Goal: Information Seeking & Learning: Learn about a topic

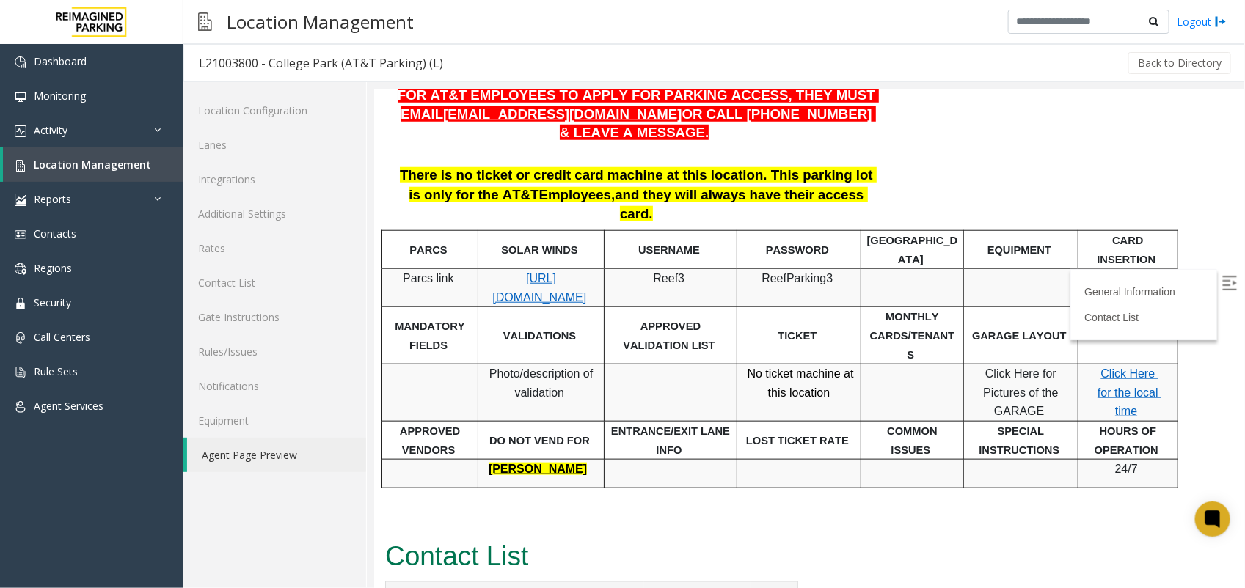
scroll to position [569, 0]
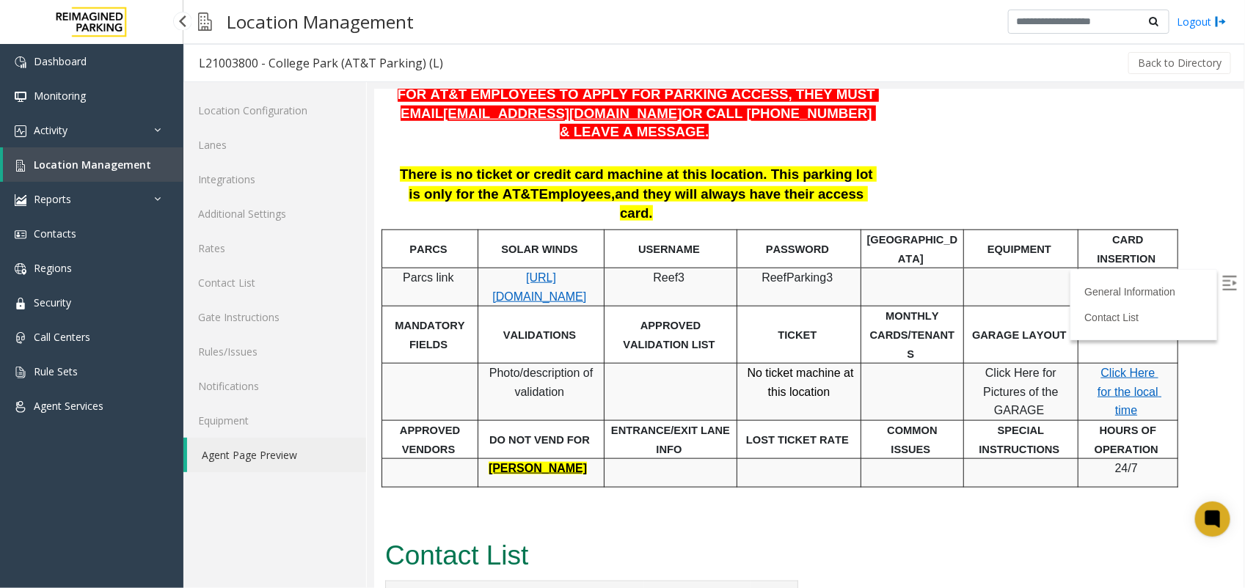
click at [104, 156] on link "Location Management" at bounding box center [93, 164] width 180 height 34
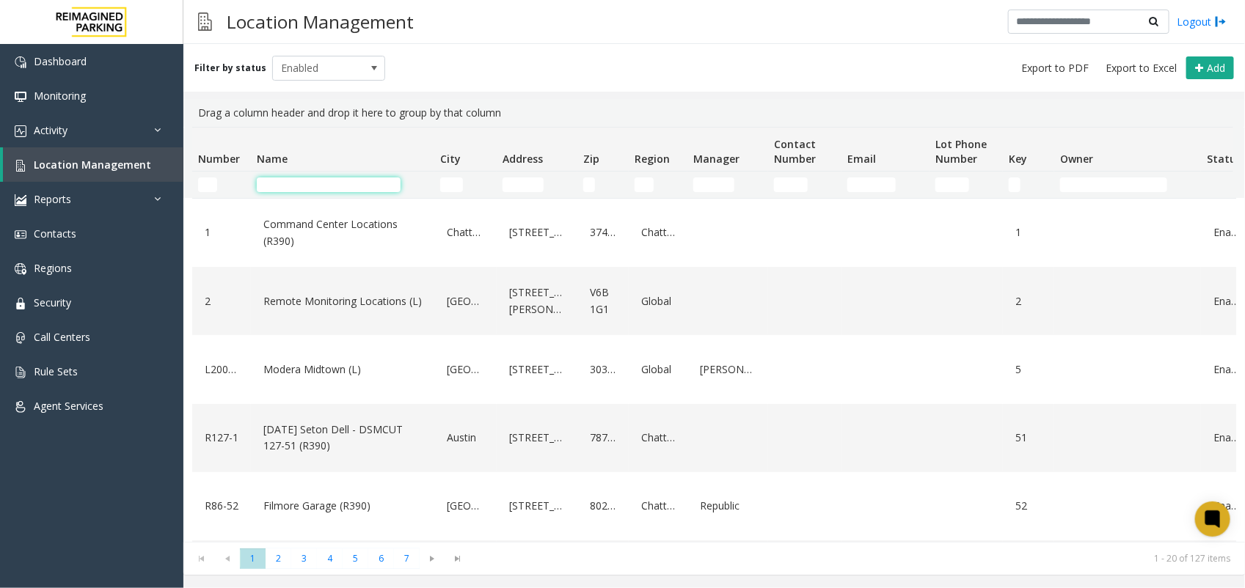
click at [337, 186] on input "Name Filter" at bounding box center [329, 185] width 144 height 15
paste input "**********"
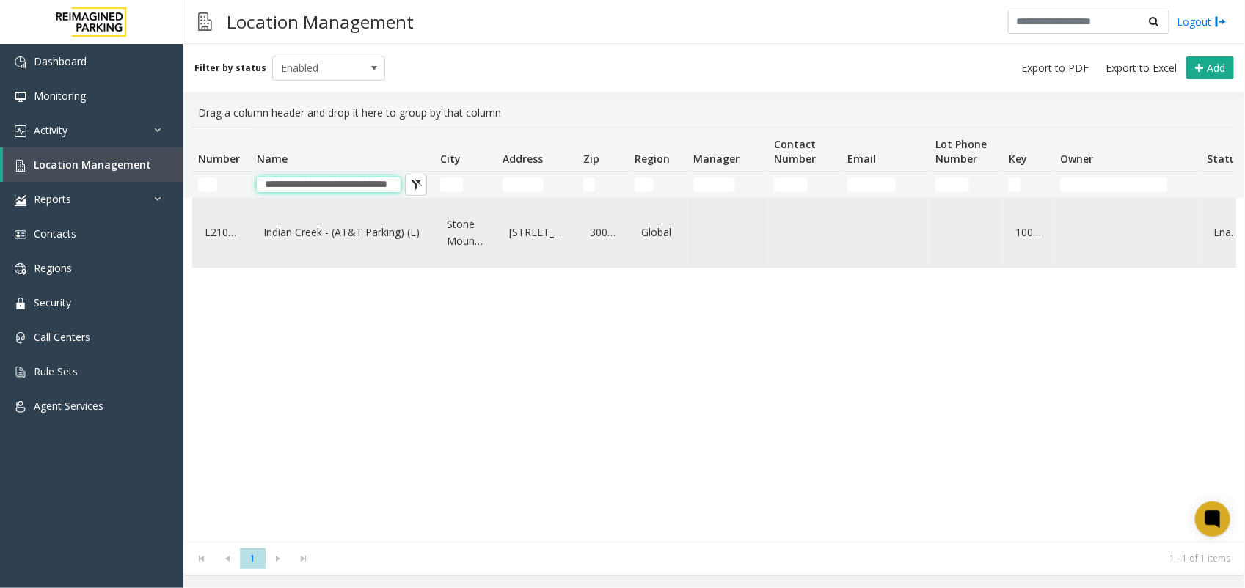
type input "**********"
click at [350, 233] on link "Indian Creek - (AT&T Parking) (L)" at bounding box center [343, 232] width 166 height 23
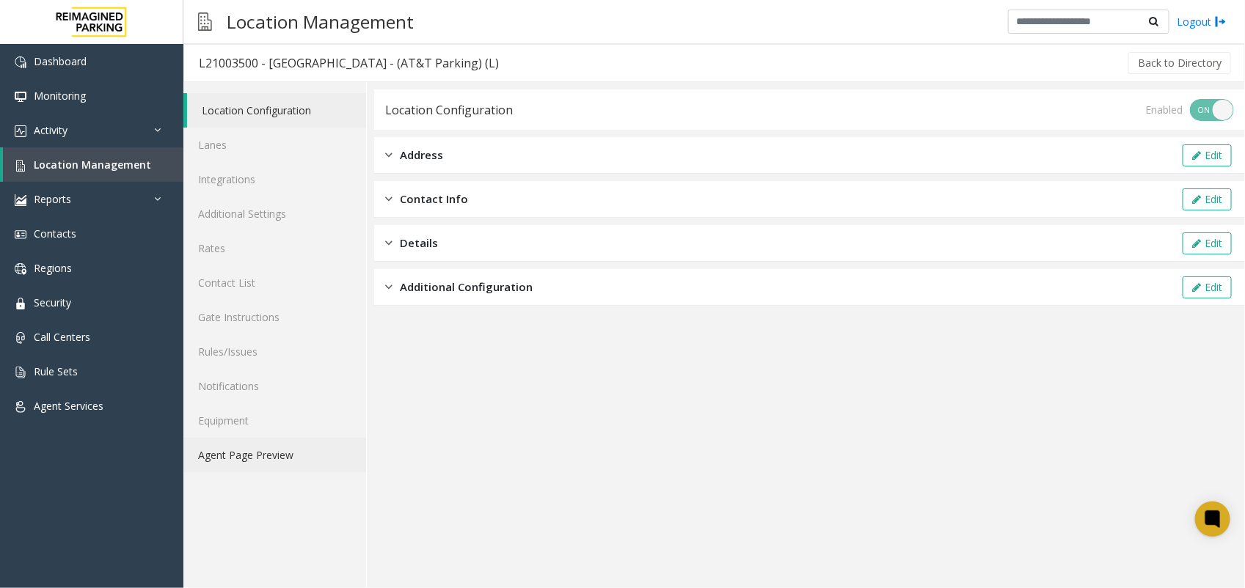
click at [274, 457] on link "Agent Page Preview" at bounding box center [274, 455] width 183 height 34
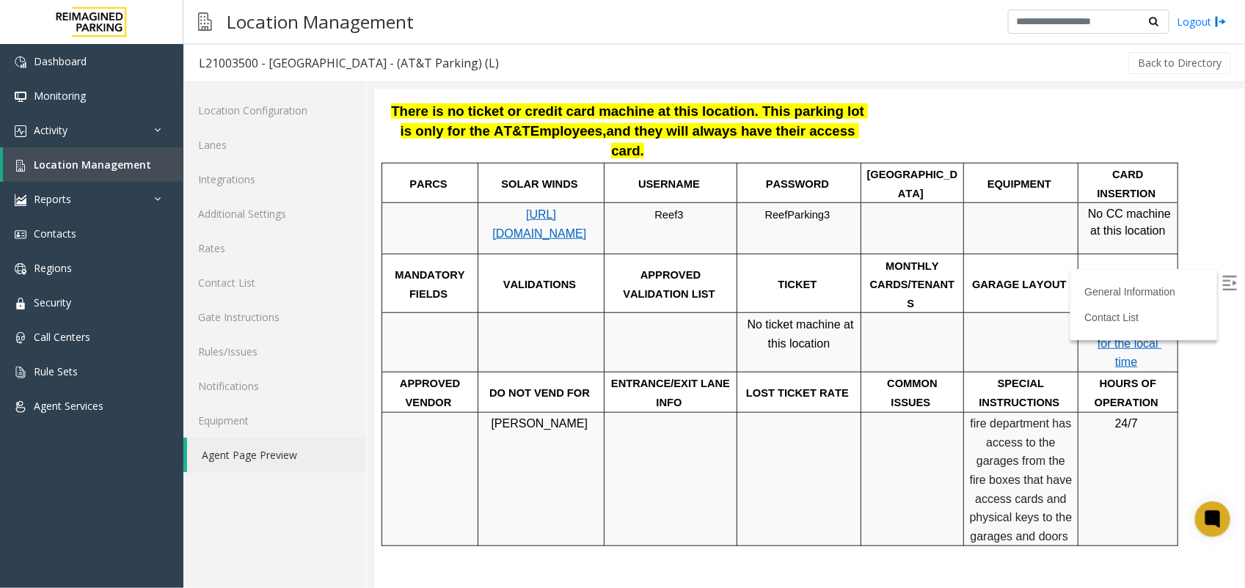
scroll to position [367, 0]
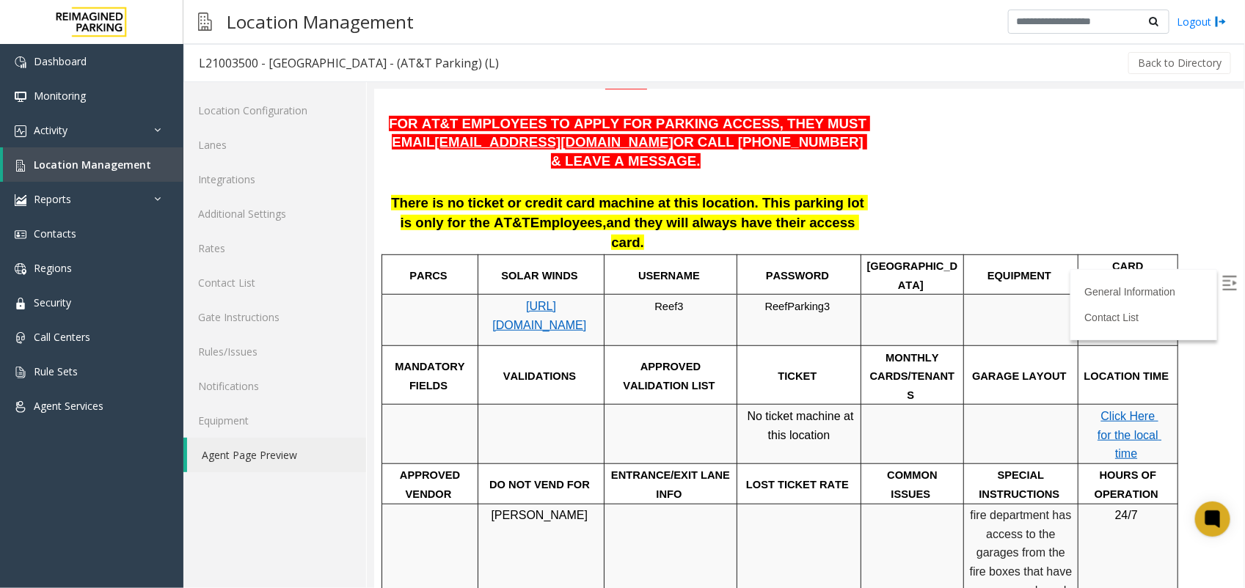
click at [1222, 276] on img at bounding box center [1229, 282] width 15 height 15
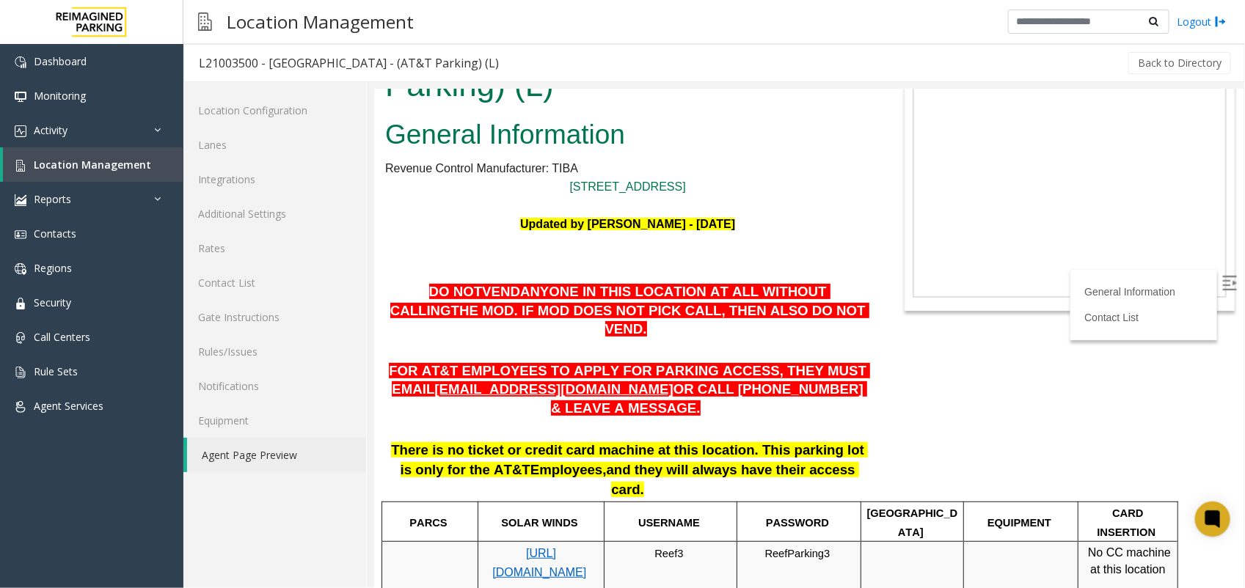
scroll to position [92, 0]
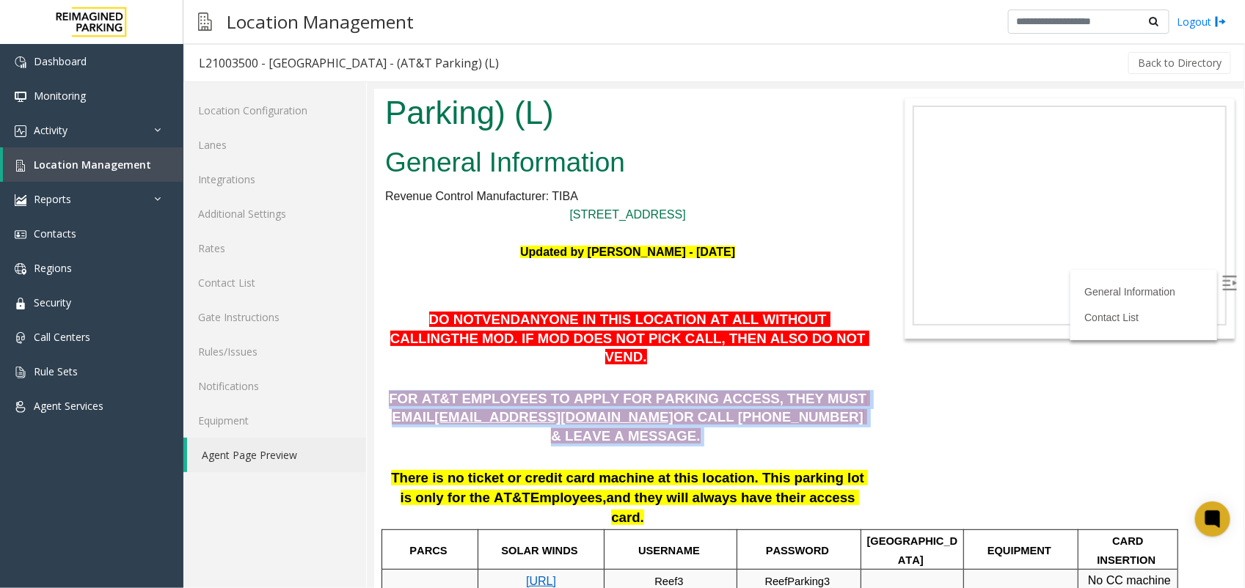
drag, startPoint x: 847, startPoint y: 354, endPoint x: 398, endPoint y: 328, distance: 450.5
click at [398, 390] on p "FOR AT&T EMPLOYEES TO APPLY FOR PARKING ACCESS, THEY MUST EMAIL [EMAIL_ADDRESS]…" at bounding box center [626, 418] width 485 height 56
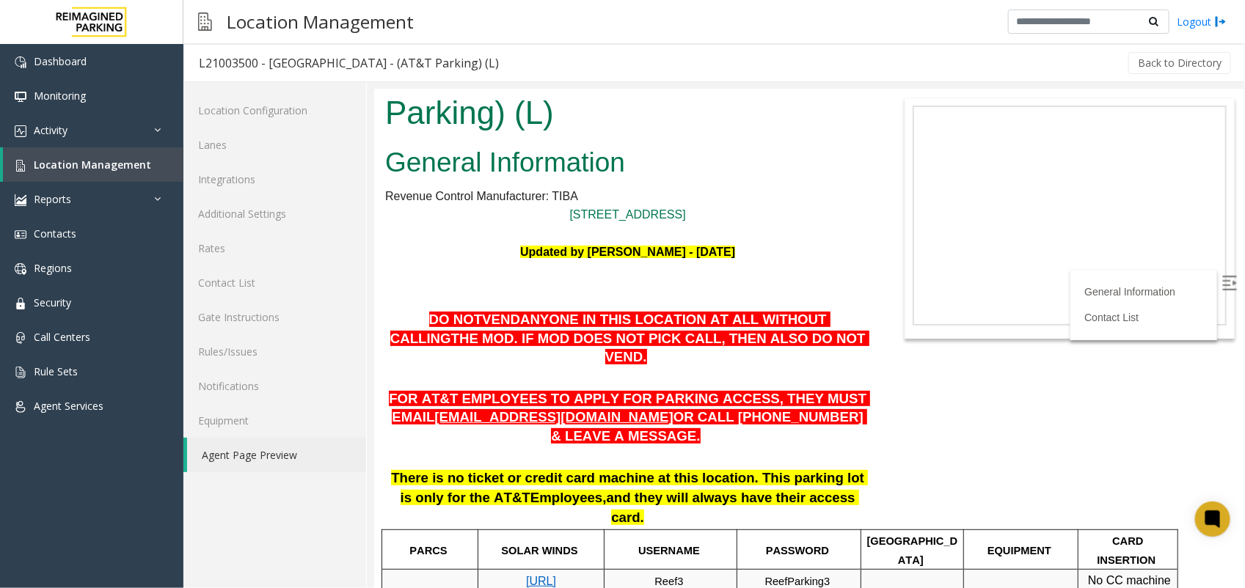
drag, startPoint x: 398, startPoint y: 328, endPoint x: 504, endPoint y: 313, distance: 107.4
click at [504, 368] on p at bounding box center [626, 377] width 485 height 19
click at [888, 358] on body "L21003500 - [GEOGRAPHIC_DATA] - (AT&T Parking) (L) General Information Revenue …" at bounding box center [807, 246] width 869 height 499
click at [837, 310] on p "DO NOT VEND ANYONE IN THIS LOCATION AT ALL WITHOUT CALLING THE MOD . IF MOD DOE…" at bounding box center [626, 338] width 485 height 56
click at [913, 291] on div at bounding box center [1069, 217] width 330 height 241
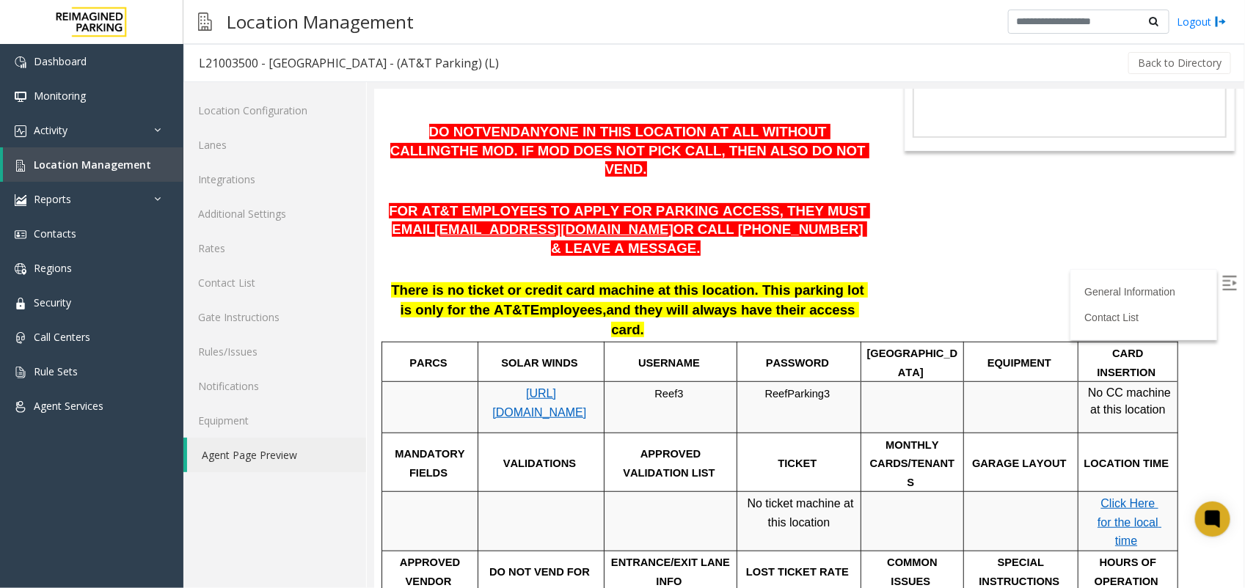
scroll to position [312, 0]
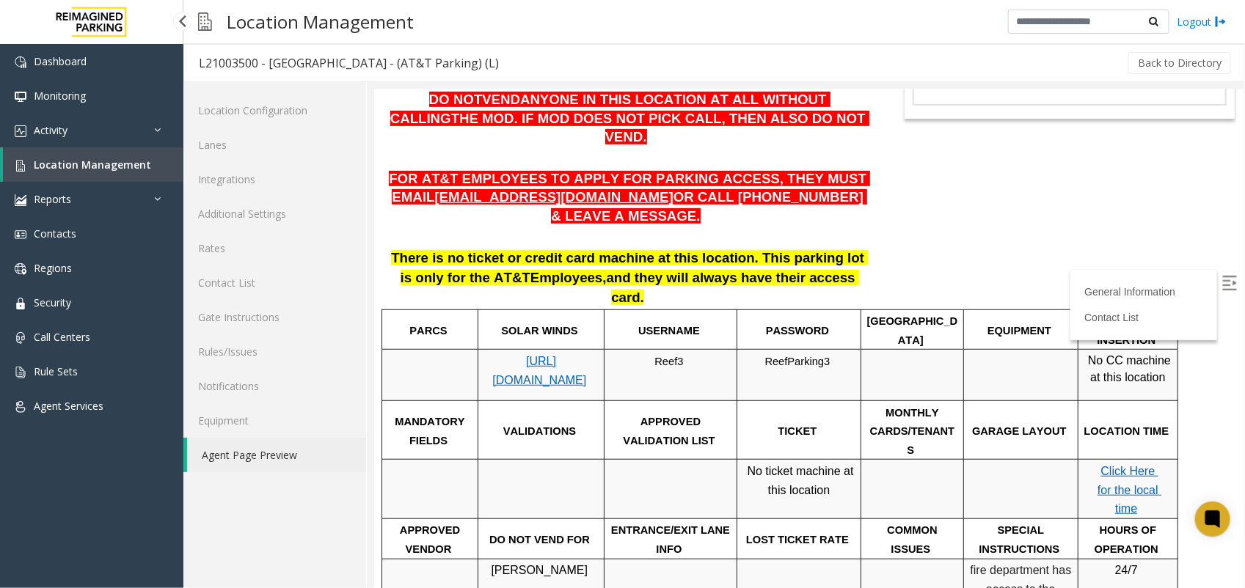
click at [111, 159] on span "Location Management" at bounding box center [92, 165] width 117 height 14
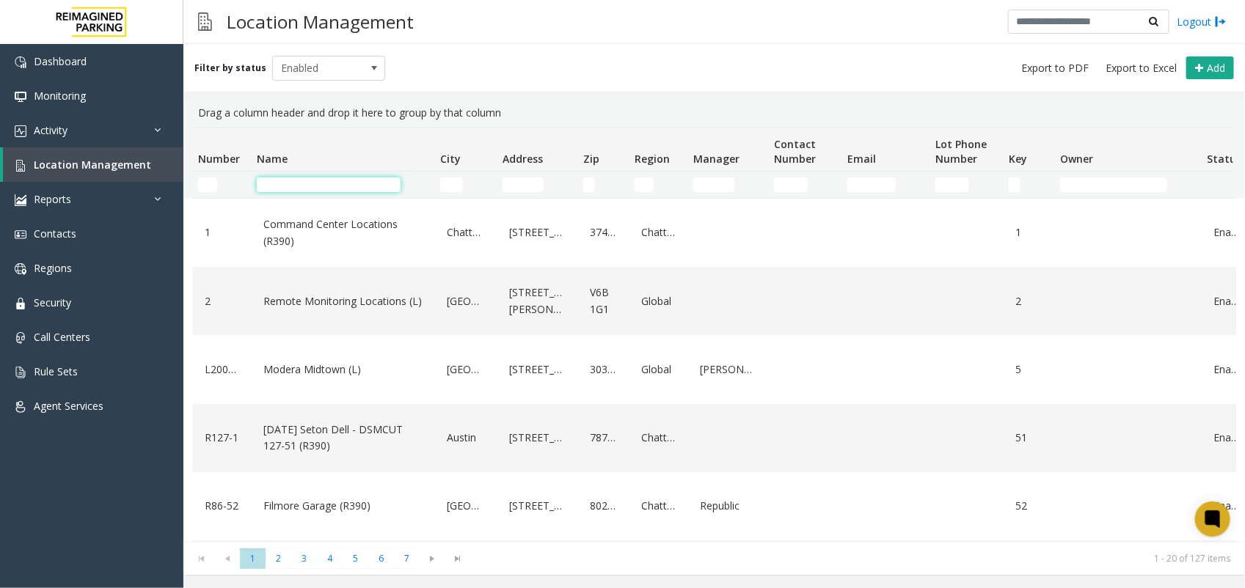
click at [362, 180] on input "Name Filter" at bounding box center [329, 185] width 144 height 15
paste input "**********"
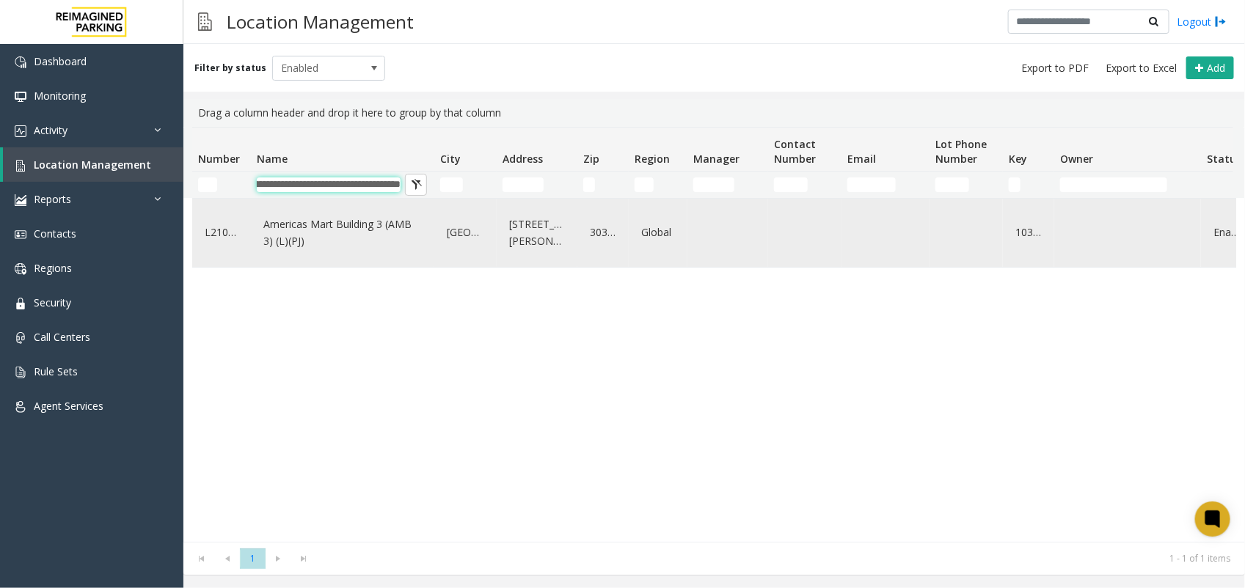
type input "**********"
click at [357, 222] on link "Americas Mart Building 3 (AMB 3) (L)(PJ)" at bounding box center [343, 233] width 166 height 40
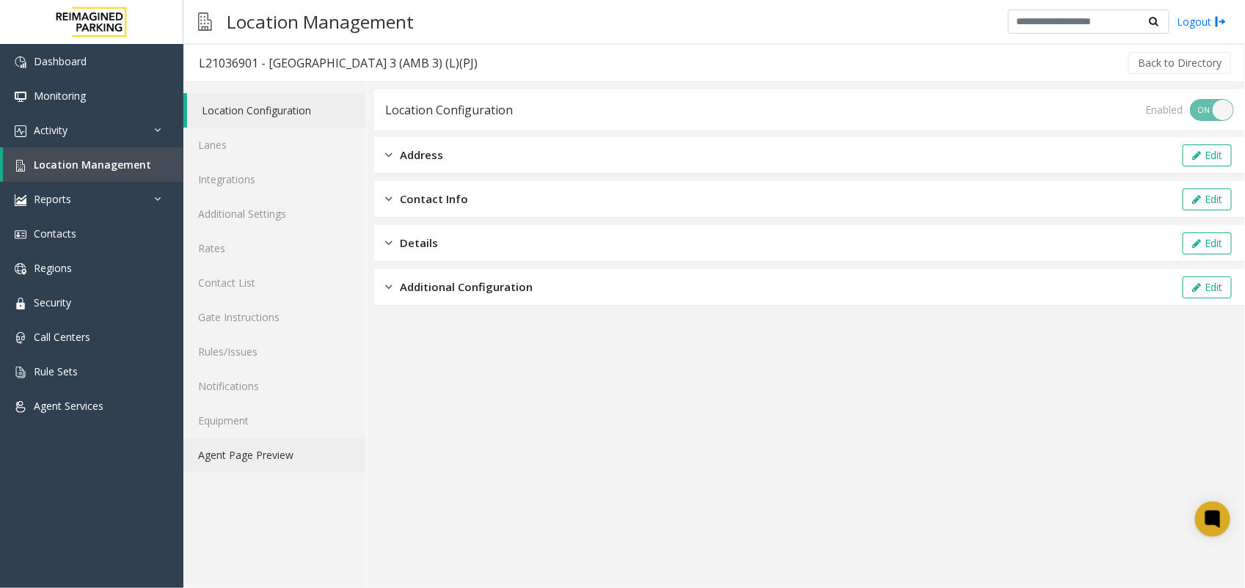
click at [255, 460] on link "Agent Page Preview" at bounding box center [274, 455] width 183 height 34
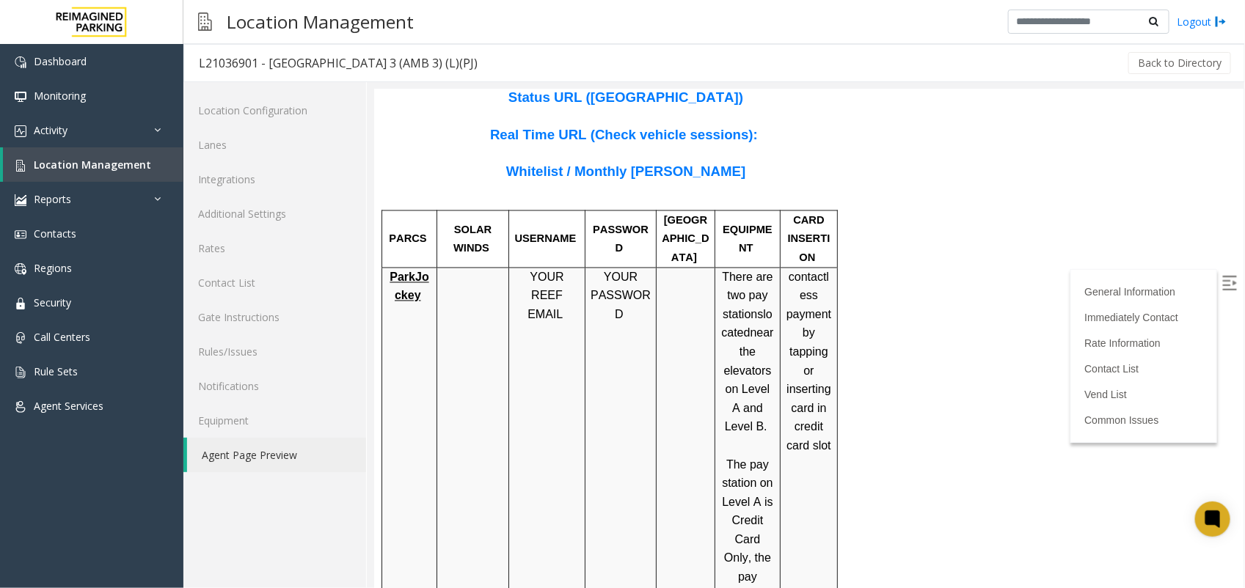
scroll to position [1192, 0]
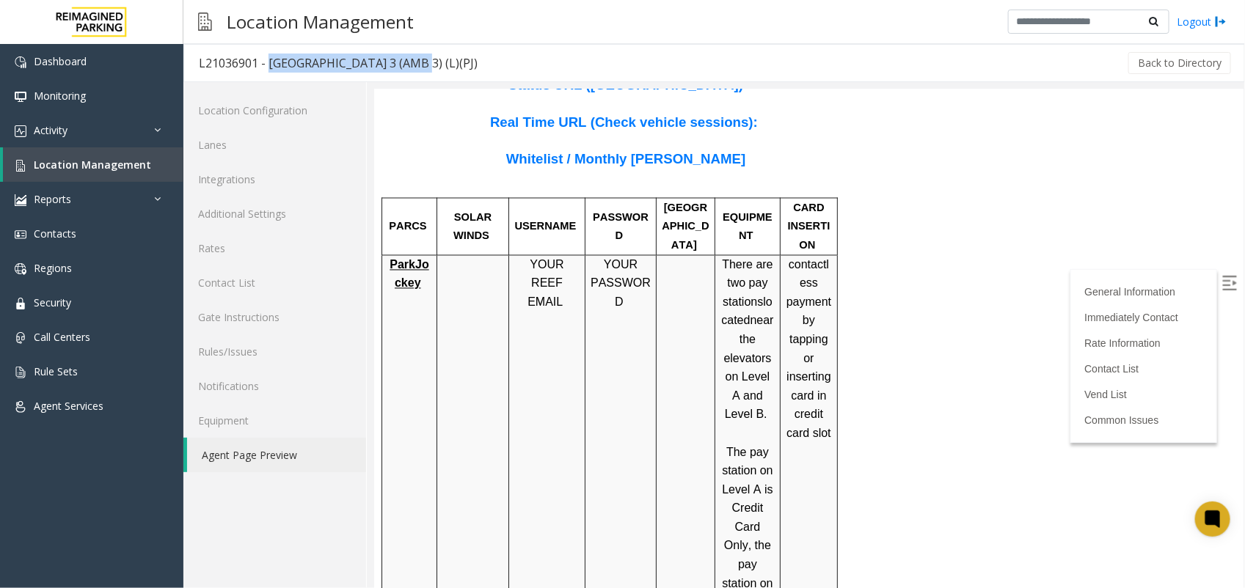
drag, startPoint x: 402, startPoint y: 64, endPoint x: 266, endPoint y: 65, distance: 135.7
click at [266, 65] on div "L21036901 - [GEOGRAPHIC_DATA] 3 (AMB 3) (L)(PJ)" at bounding box center [338, 63] width 279 height 19
copy div "[GEOGRAPHIC_DATA] 3"
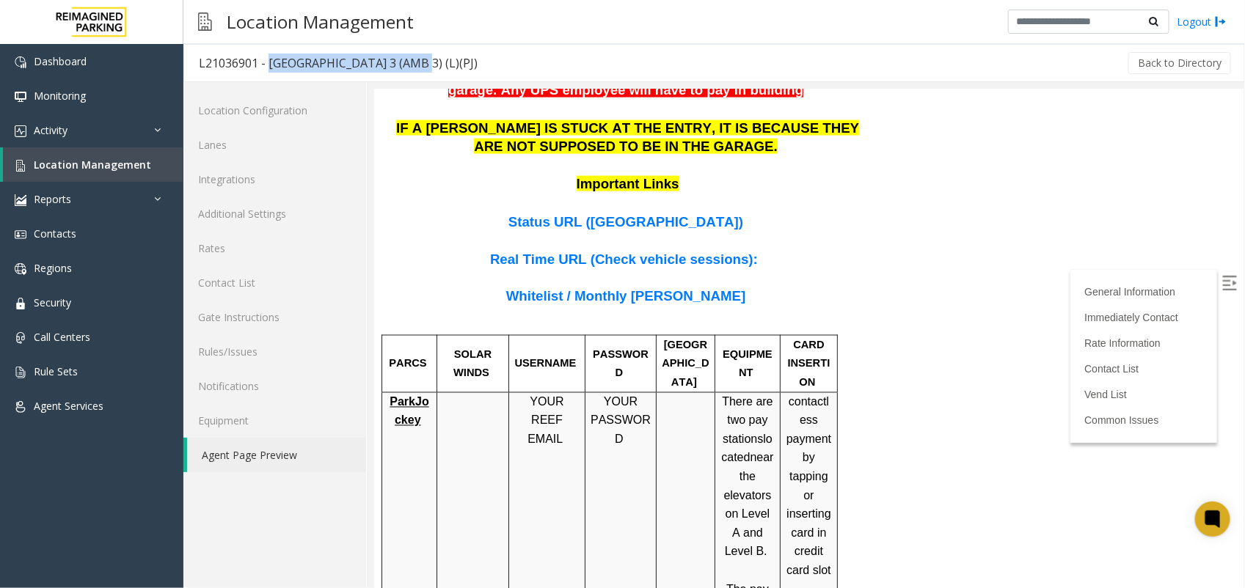
scroll to position [1101, 0]
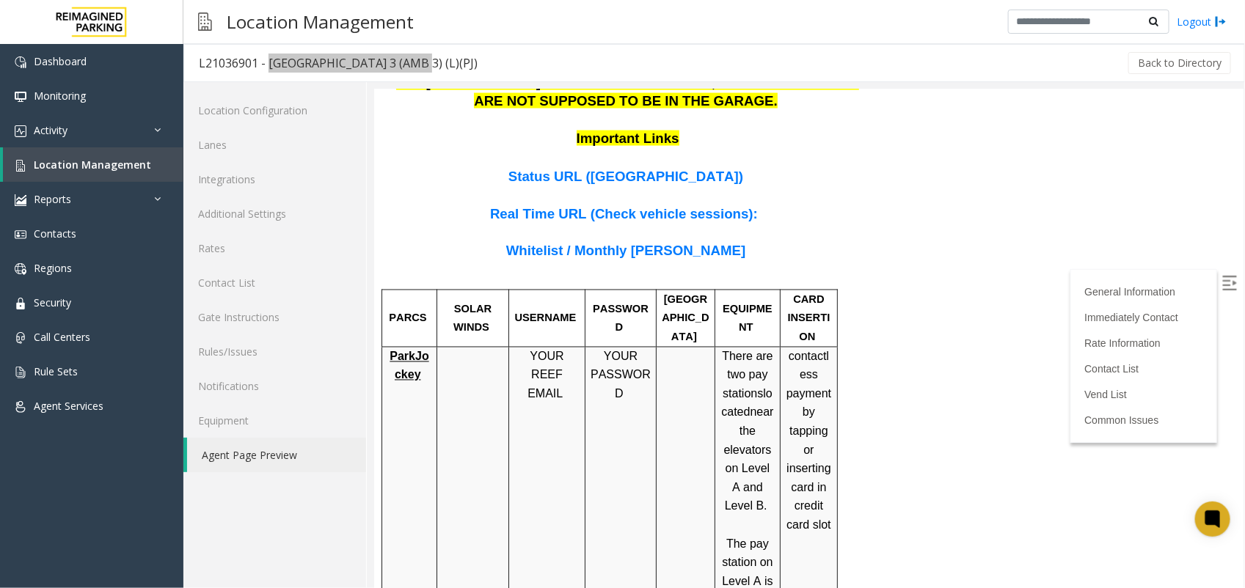
click at [814, 409] on p "contactless payment by tapping or inserting card in credit card slot" at bounding box center [808, 441] width 46 height 188
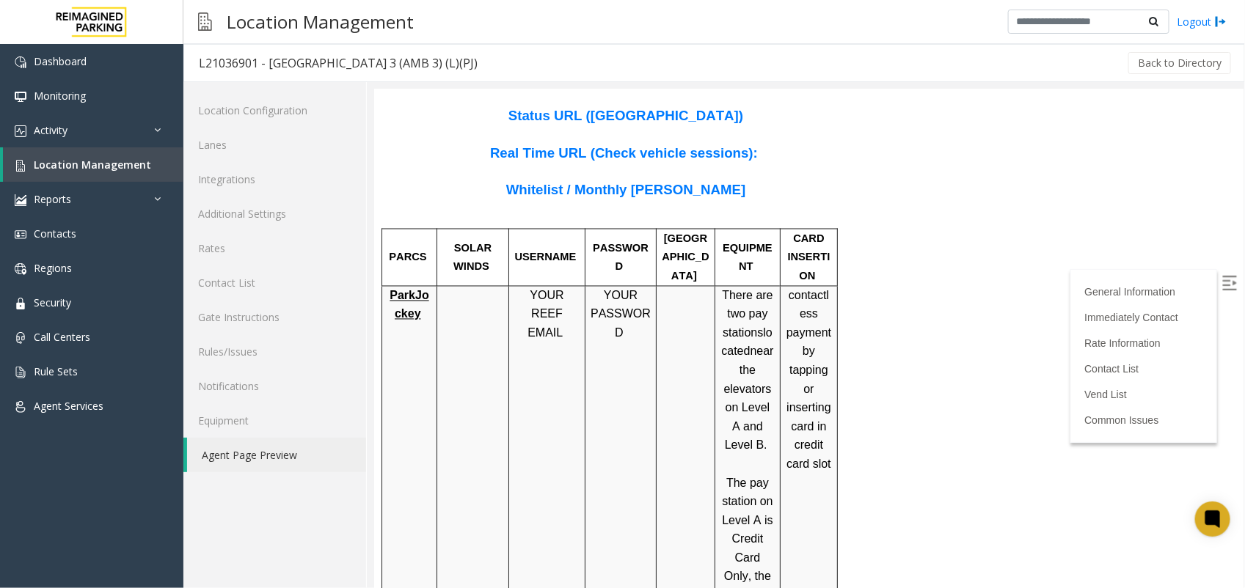
scroll to position [1192, 0]
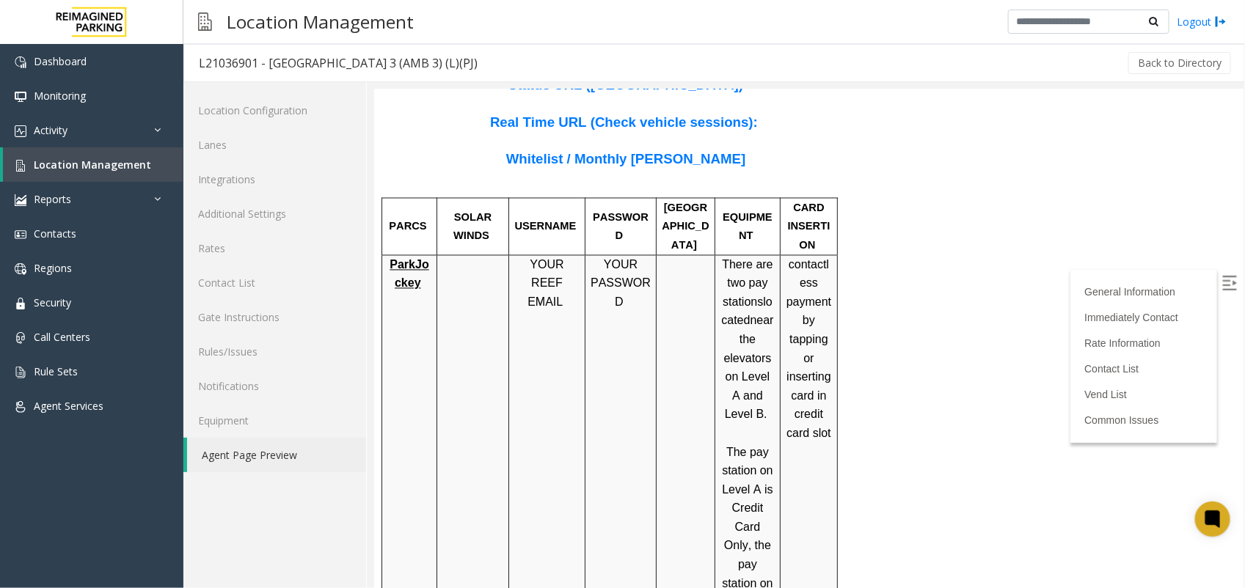
click at [528, 278] on td "YOUR REEF EMAIL" at bounding box center [546, 462] width 76 height 414
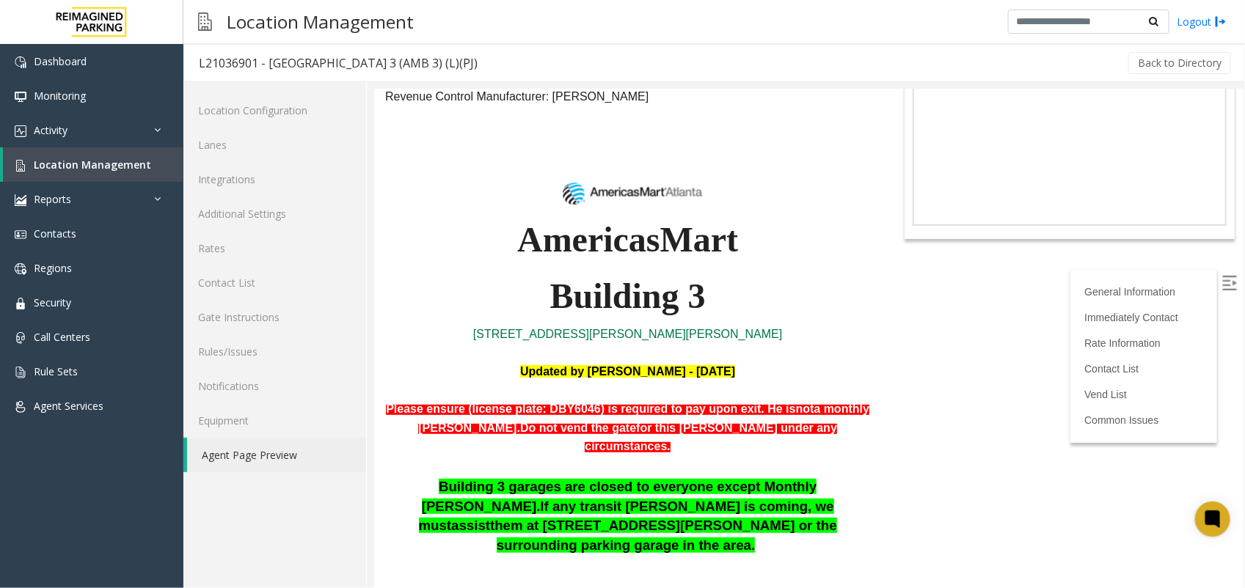
scroll to position [367, 0]
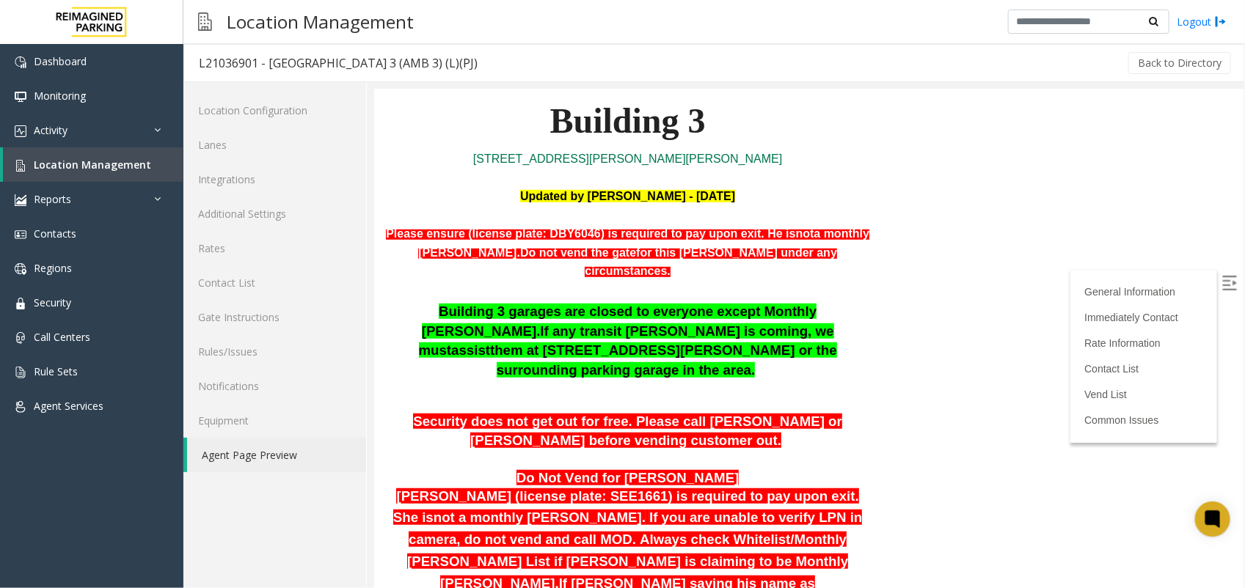
click at [645, 303] on span "Building 3 garages are closed to everyone except Monthly [PERSON_NAME]." at bounding box center [618, 320] width 395 height 35
click at [711, 302] on p "Building 3 garages are closed to everyone except Monthly [PERSON_NAME]. If any …" at bounding box center [626, 341] width 485 height 79
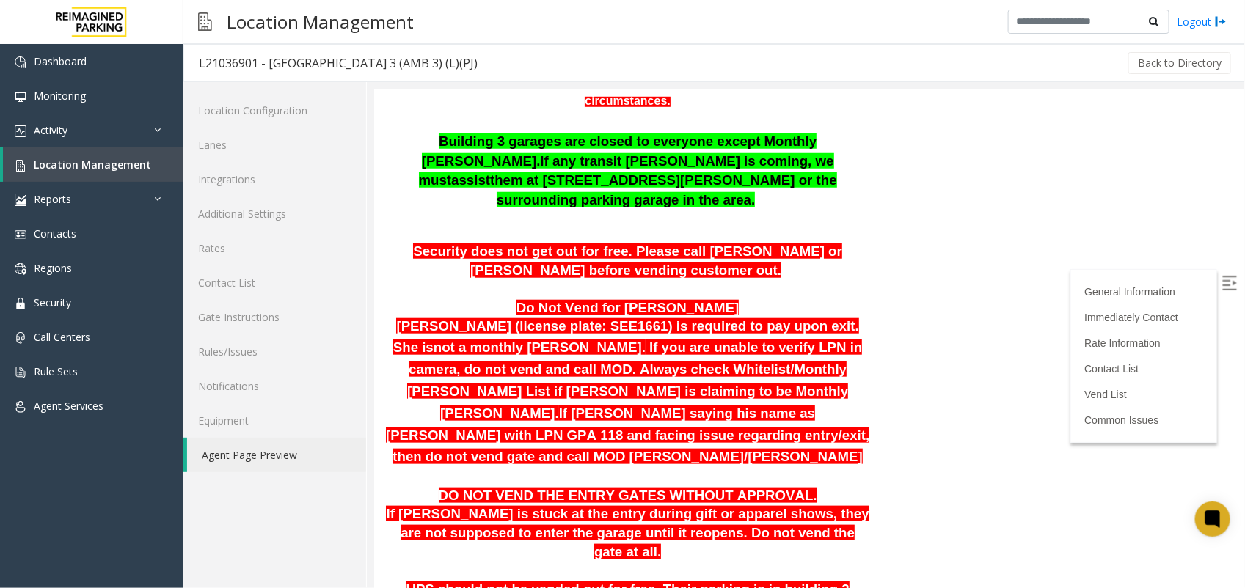
scroll to position [550, 0]
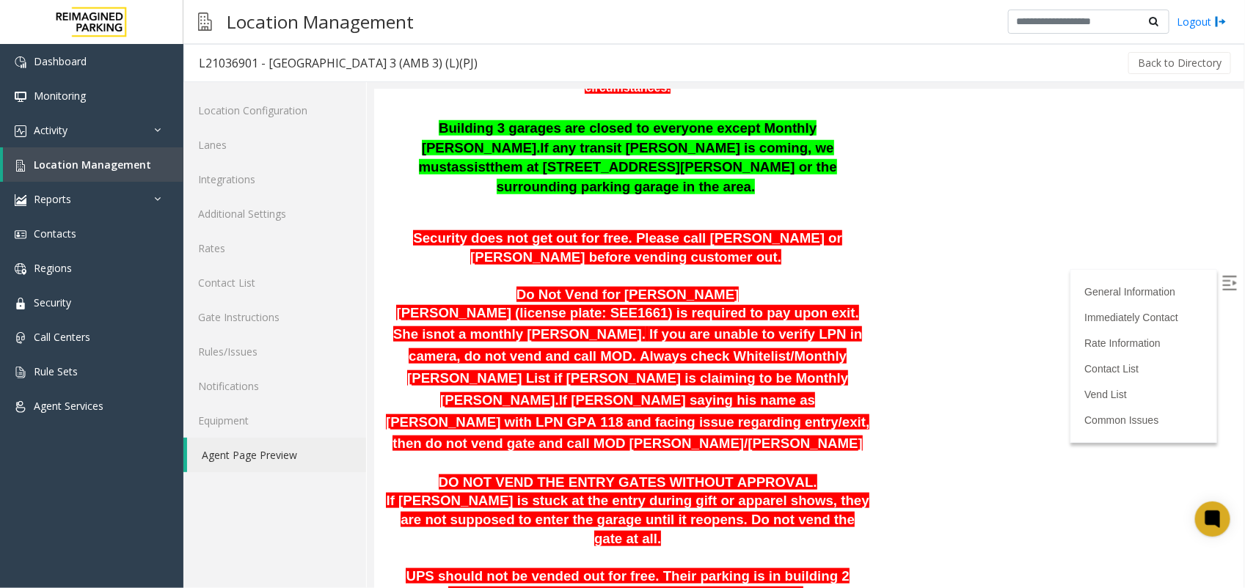
click at [767, 454] on p at bounding box center [627, 463] width 488 height 19
drag, startPoint x: 460, startPoint y: 379, endPoint x: 812, endPoint y: 371, distance: 352.2
click at [812, 473] on p "DO NOT VEND THE ENTRY GATES WITHOUT APPROVAL." at bounding box center [626, 482] width 485 height 19
click at [669, 492] on span "If [PERSON_NAME] is stuck at the entry during gift or apparel shows, they are n…" at bounding box center [626, 518] width 483 height 53
click at [800, 492] on p "If [PERSON_NAME] is stuck at the entry during gift or apparel shows, they are n…" at bounding box center [626, 520] width 485 height 56
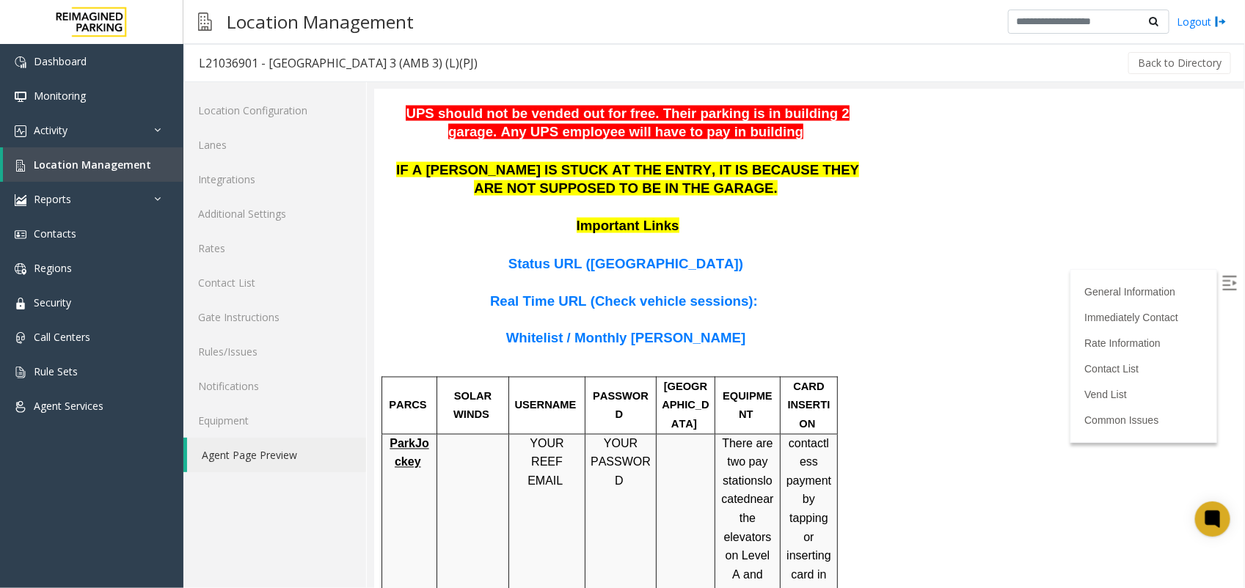
scroll to position [1009, 0]
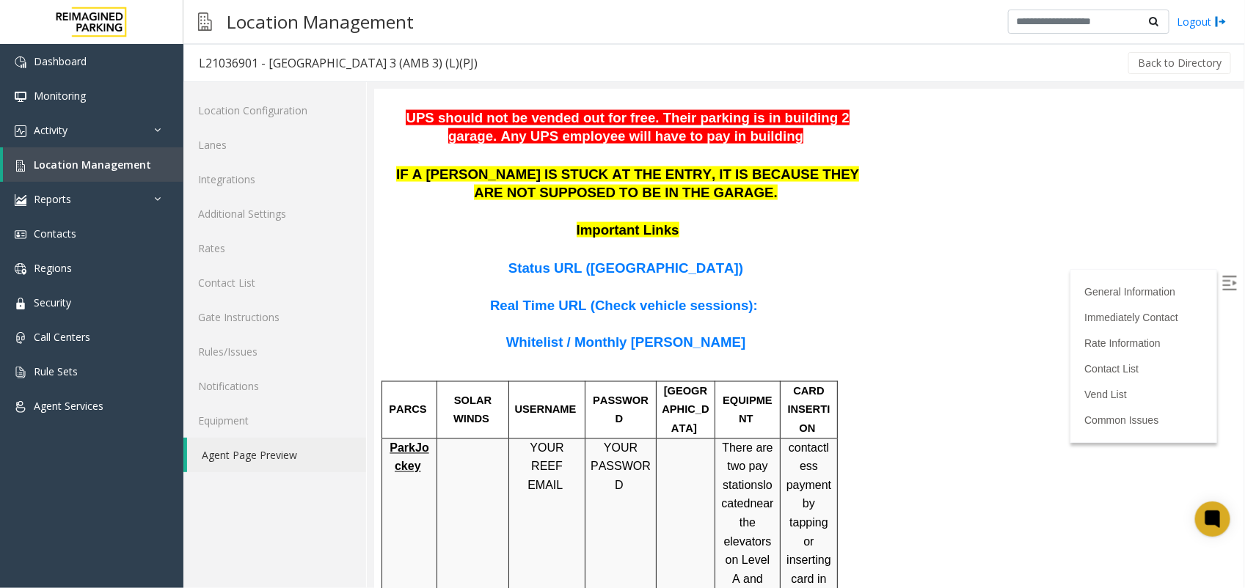
click at [602, 335] on span "Whitelist / Monthly [PERSON_NAME]" at bounding box center [625, 342] width 239 height 15
click at [609, 335] on span "Whitelist / Monthly [PERSON_NAME]" at bounding box center [625, 342] width 239 height 15
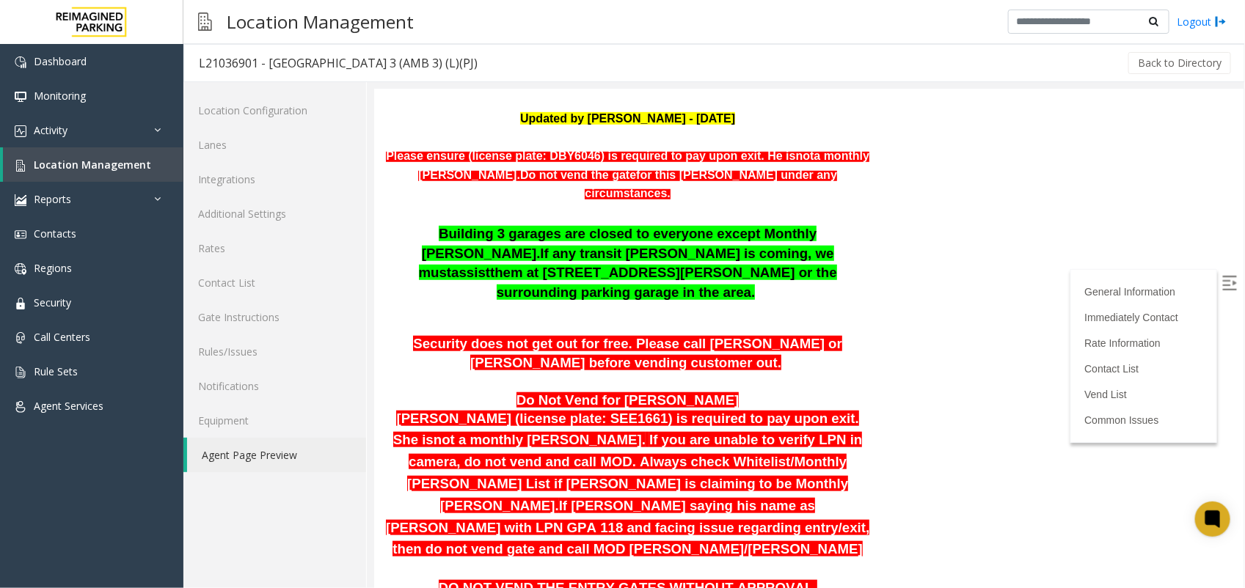
scroll to position [550, 0]
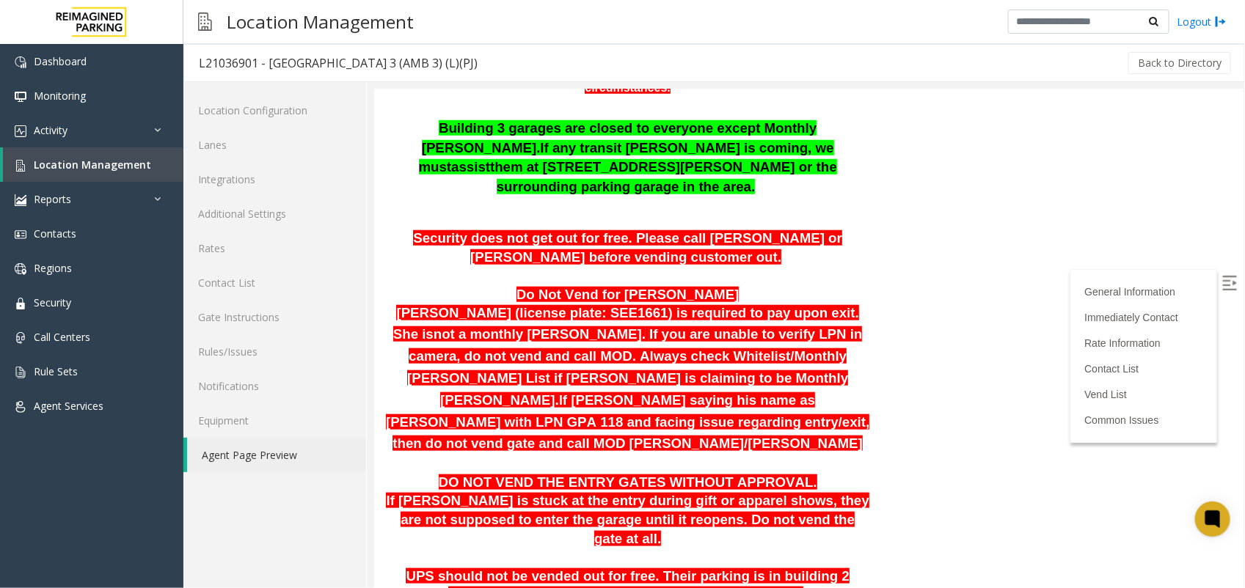
click at [453, 326] on span "If you are unable to verify LPN in camera, do not vend and call MOD. Always che…" at bounding box center [633, 366] width 455 height 81
click at [466, 326] on span "If you are unable to verify LPN in camera, do not vend and call MOD. Always che…" at bounding box center [633, 366] width 455 height 81
drag, startPoint x: 448, startPoint y: 274, endPoint x: 684, endPoint y: 273, distance: 235.5
click at [684, 326] on span "If you are unable to verify LPN in camera, do not vend and call MOD. Always che…" at bounding box center [633, 366] width 455 height 81
drag, startPoint x: 684, startPoint y: 273, endPoint x: 774, endPoint y: 272, distance: 90.2
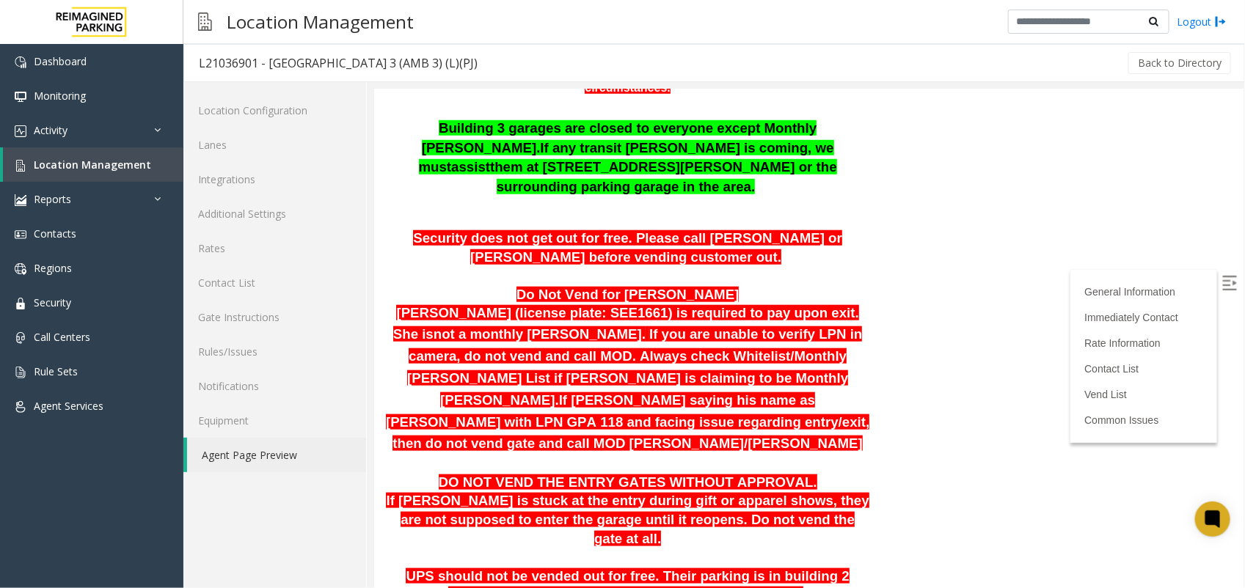
click at [774, 326] on span "If you are unable to verify LPN in camera, do not vend and call MOD. Always che…" at bounding box center [633, 366] width 455 height 81
click at [470, 305] on p "[PERSON_NAME] (license plate: SEE1661) is required to pay upon exit. She is not…" at bounding box center [626, 379] width 485 height 150
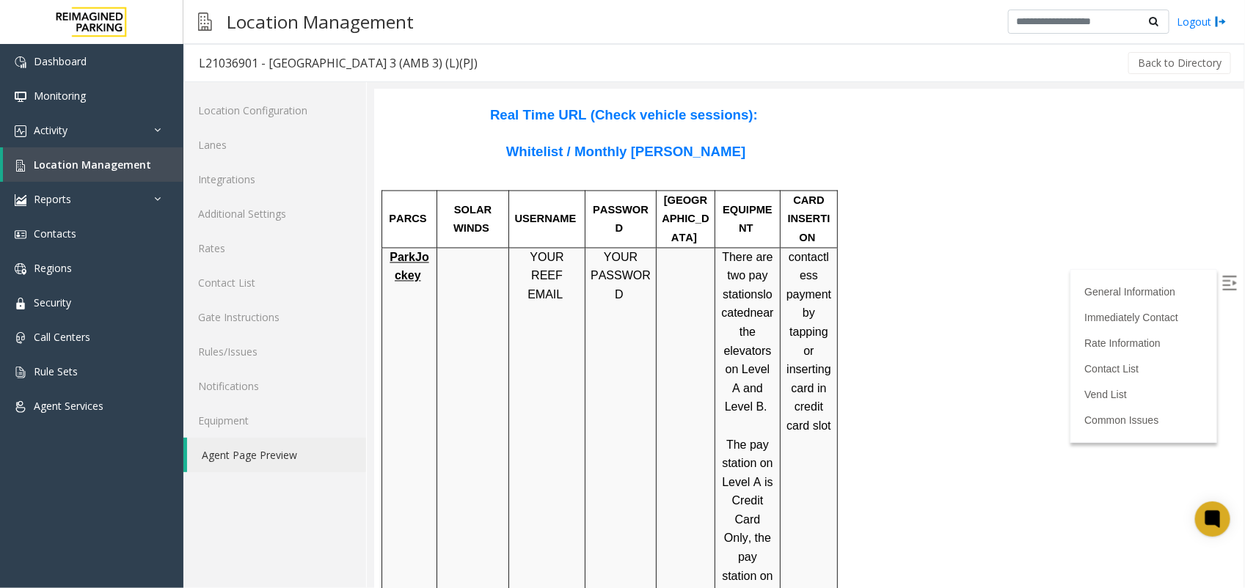
scroll to position [1192, 0]
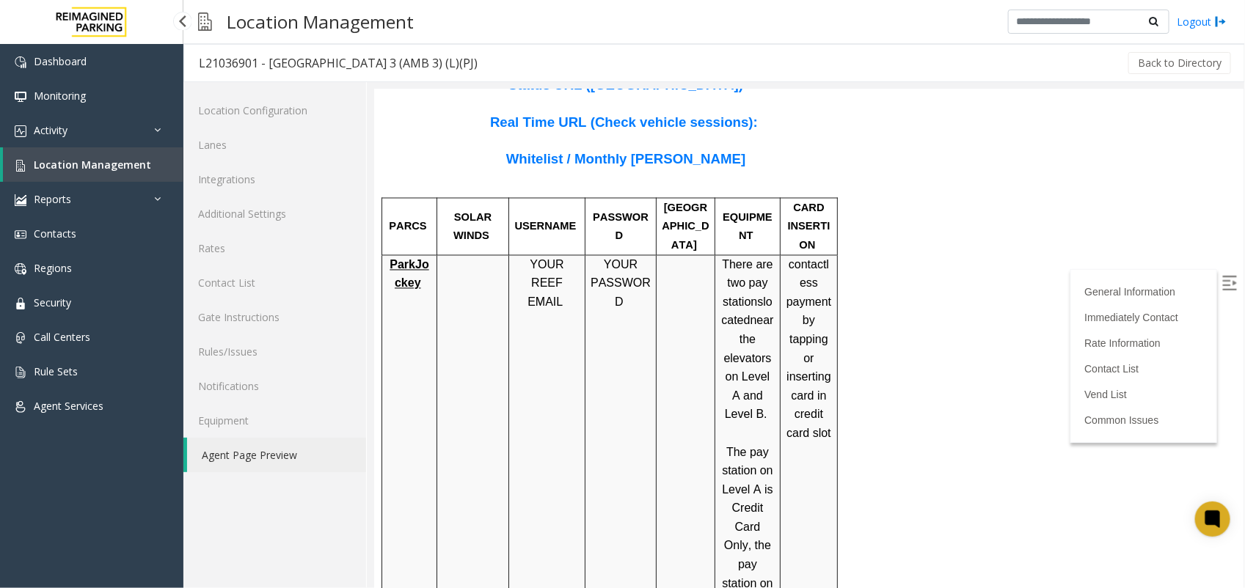
click at [97, 162] on span "Location Management" at bounding box center [92, 165] width 117 height 14
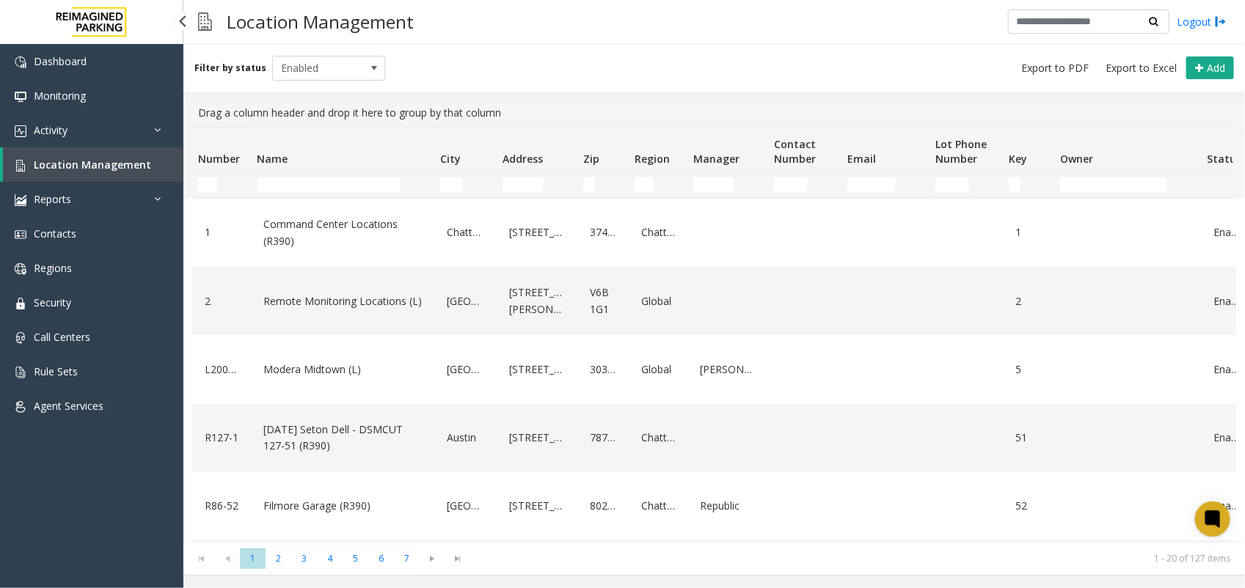
click at [63, 158] on span "Location Management" at bounding box center [92, 165] width 117 height 14
click at [886, 70] on div "Filter by status Enabled Add" at bounding box center [714, 68] width 1062 height 48
click at [90, 167] on span "Location Management" at bounding box center [92, 165] width 117 height 14
click at [101, 156] on link "Location Management" at bounding box center [93, 164] width 180 height 34
click at [117, 163] on span "Location Management" at bounding box center [92, 165] width 117 height 14
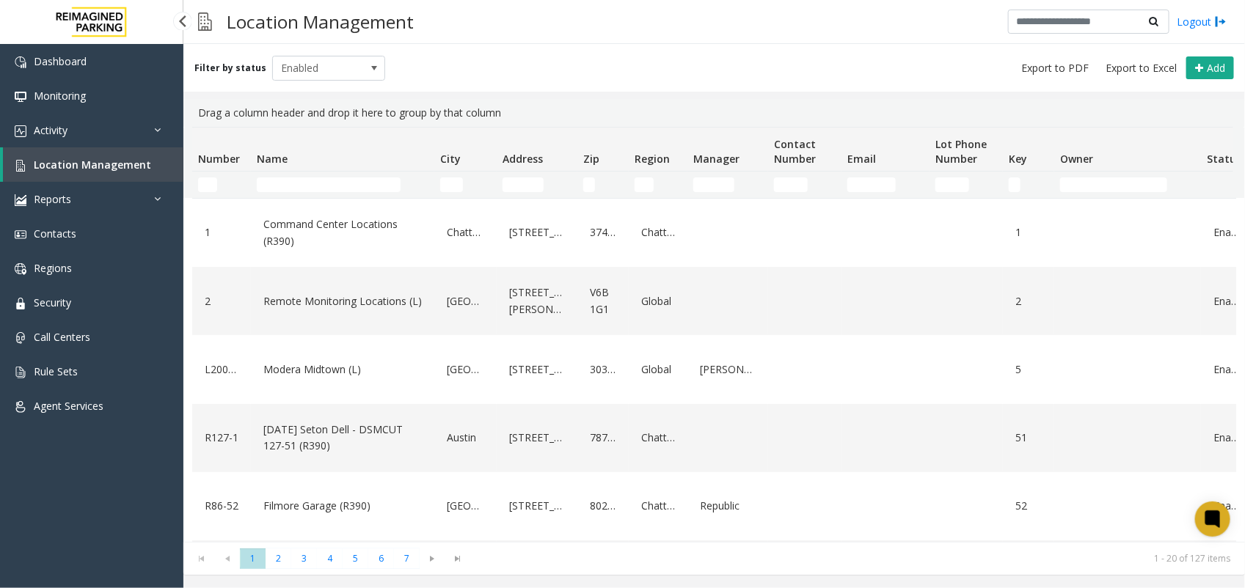
click at [103, 158] on span "Location Management" at bounding box center [92, 165] width 117 height 14
click at [683, 5] on div "Location Management Logout" at bounding box center [714, 22] width 1062 height 44
click at [618, 33] on div "Location Management Logout" at bounding box center [714, 22] width 1062 height 44
click at [317, 180] on input "Name Filter" at bounding box center [329, 185] width 144 height 15
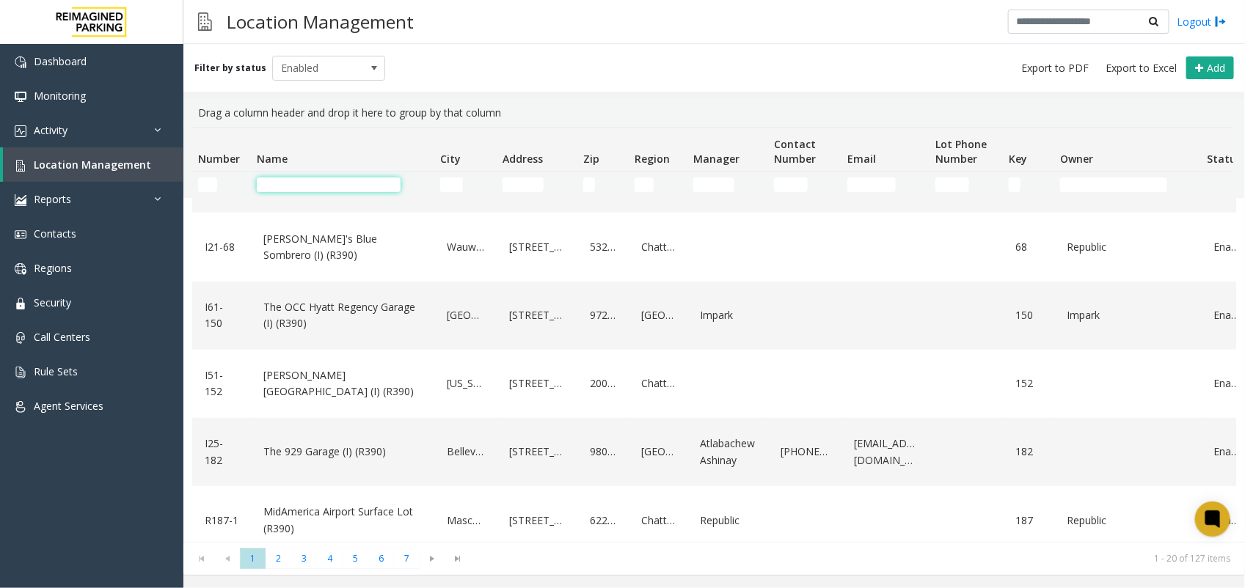
scroll to position [459, 0]
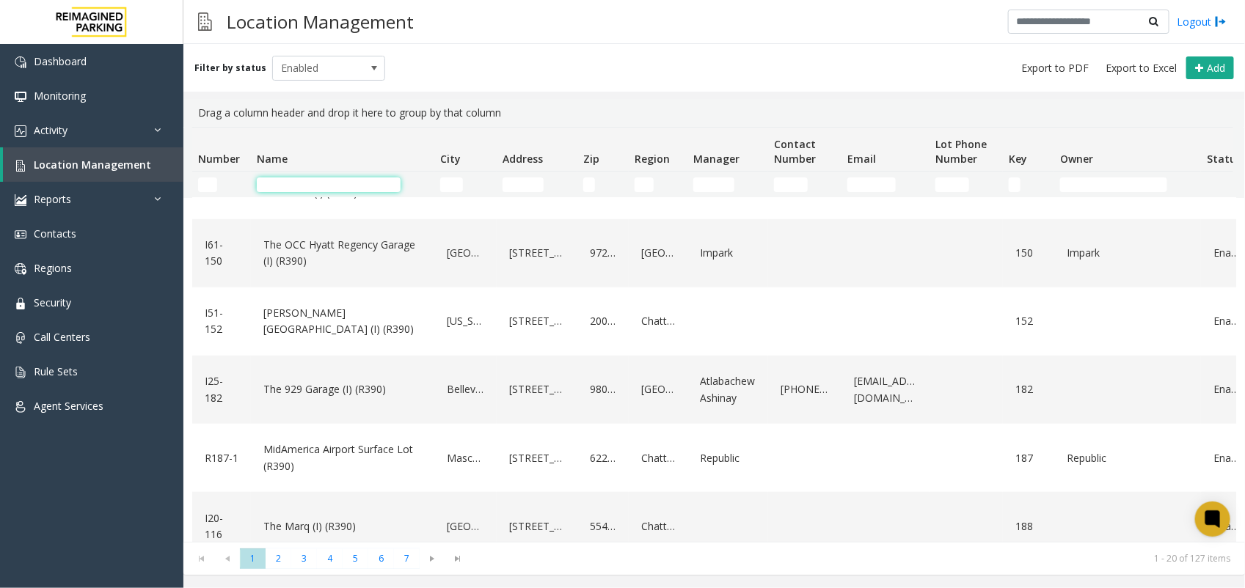
click at [280, 189] on input "Name Filter" at bounding box center [329, 185] width 144 height 15
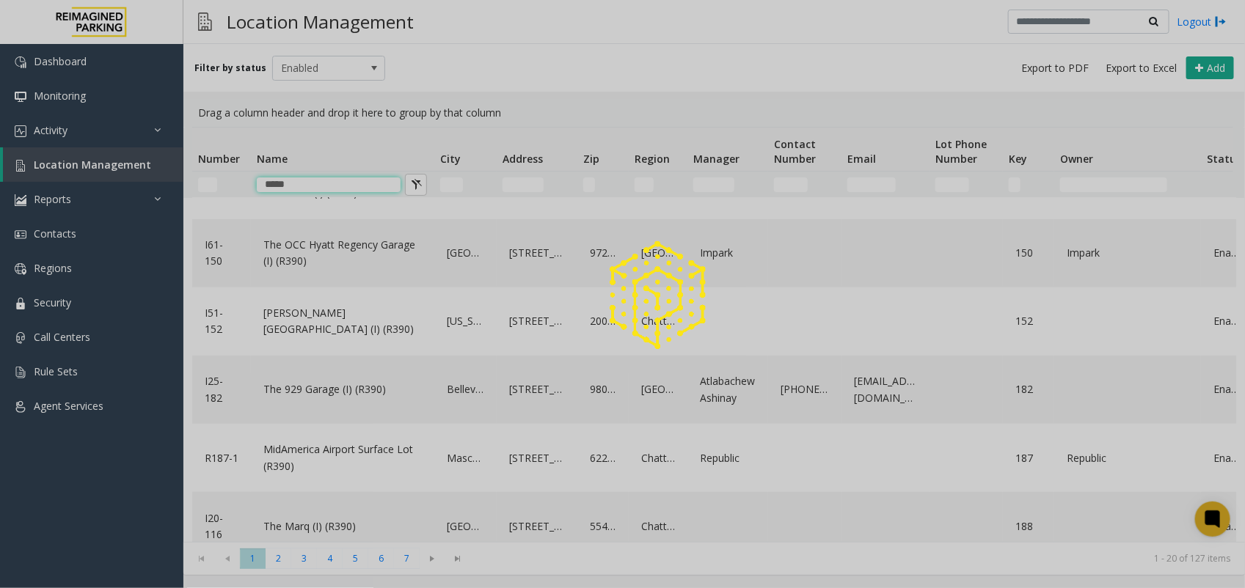
scroll to position [0, 0]
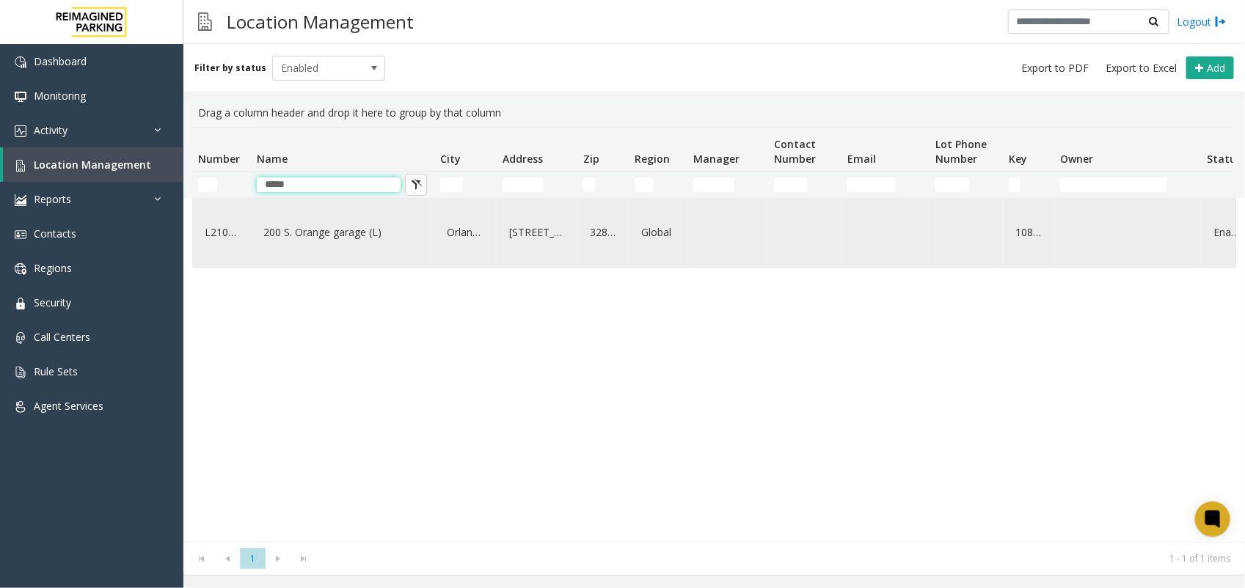
type input "*****"
click at [325, 230] on link "200 S. Orange garage (L)" at bounding box center [343, 232] width 166 height 23
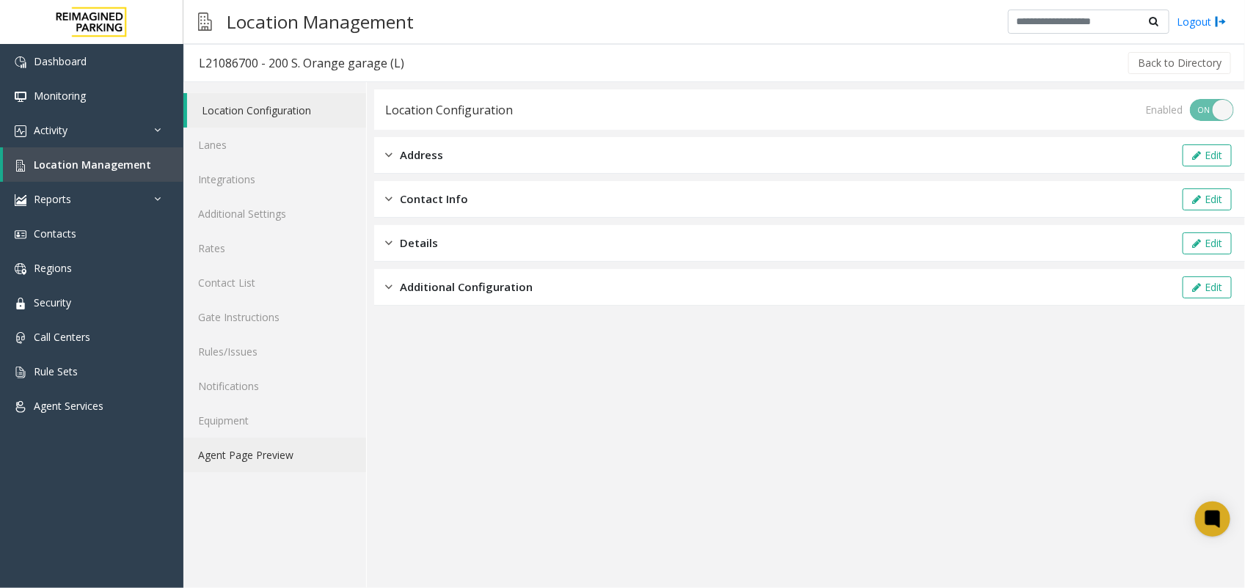
click at [275, 449] on link "Agent Page Preview" at bounding box center [274, 455] width 183 height 34
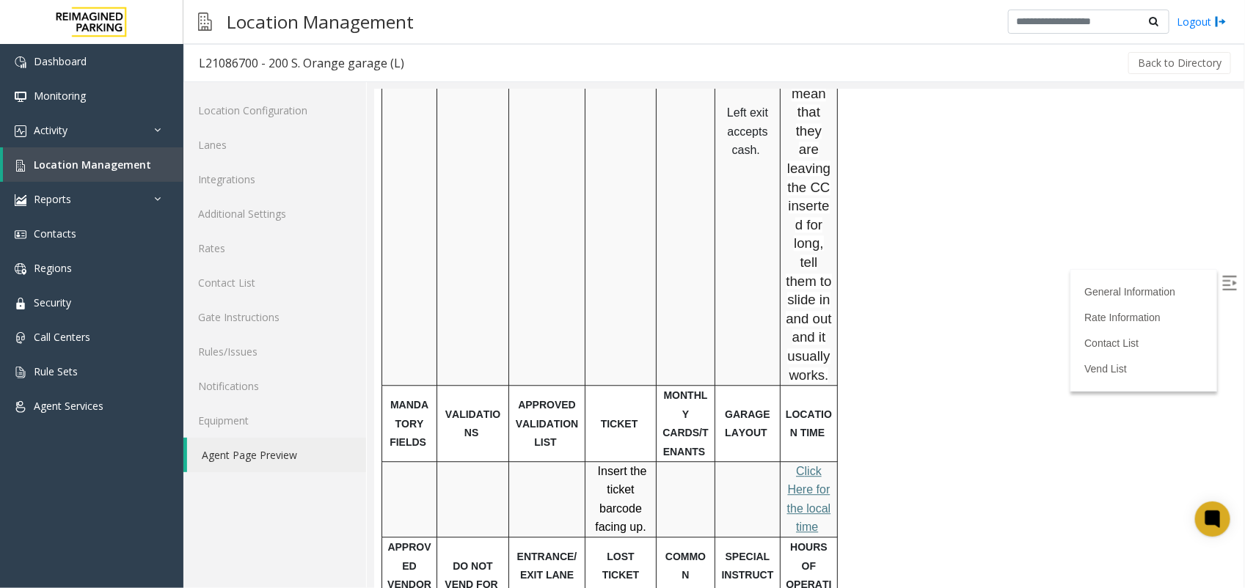
scroll to position [1651, 0]
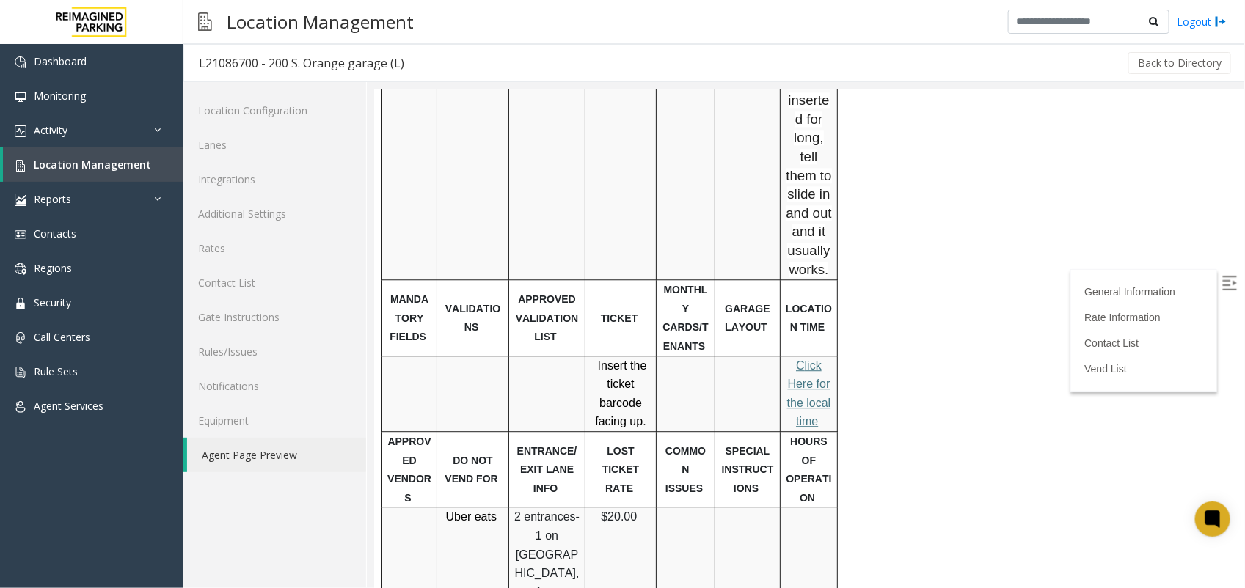
click at [816, 359] on span "lick Here for the local time" at bounding box center [809, 393] width 44 height 69
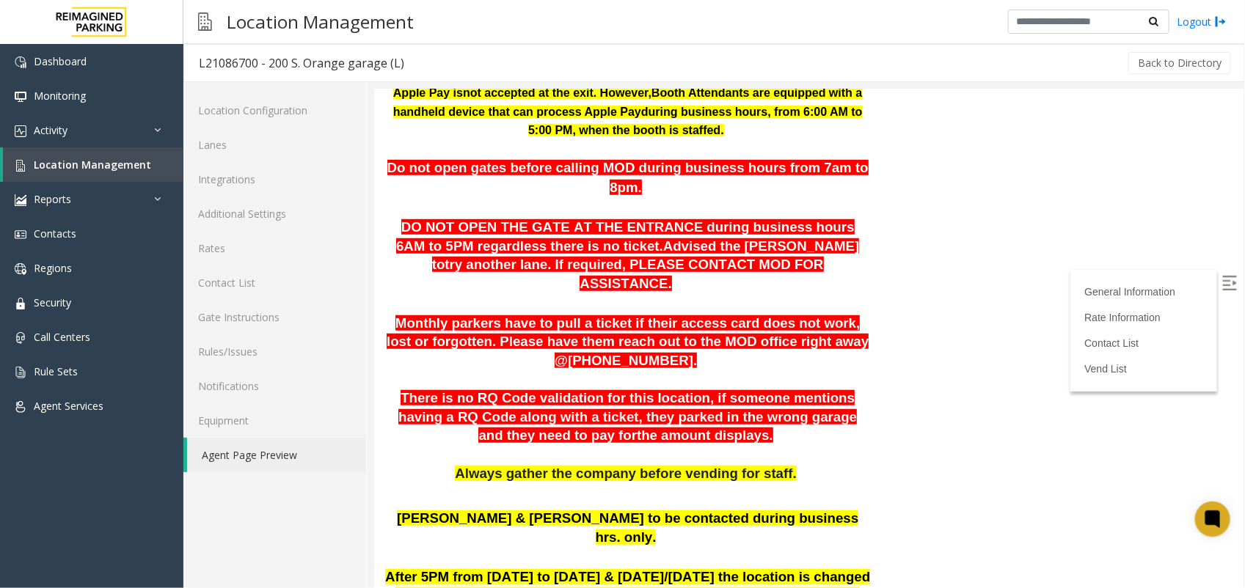
scroll to position [459, 0]
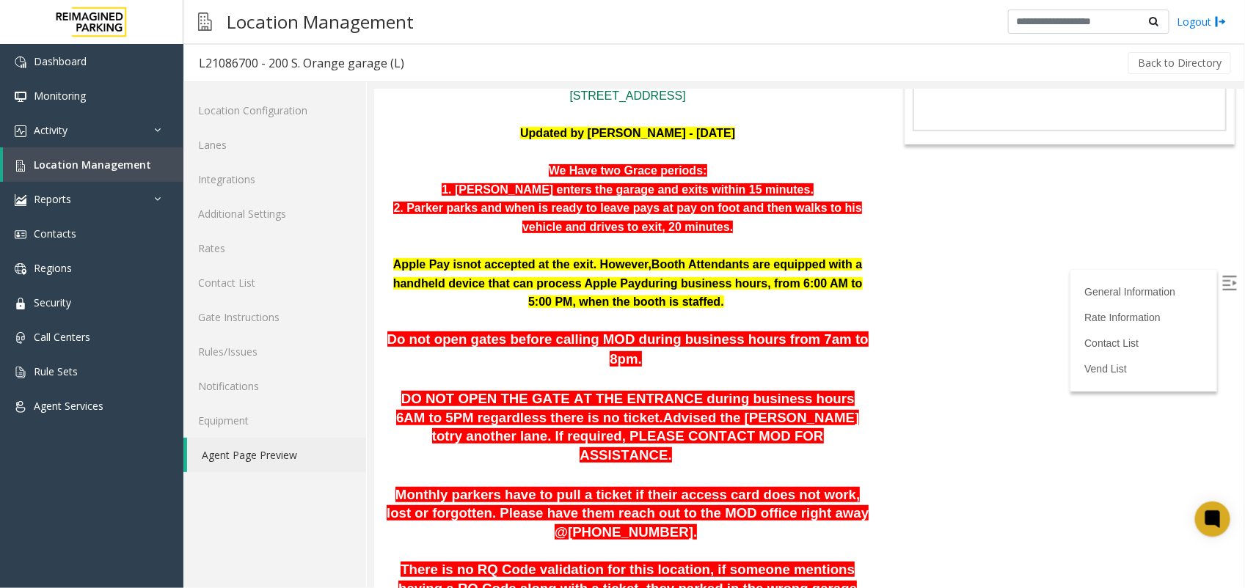
scroll to position [238, 0]
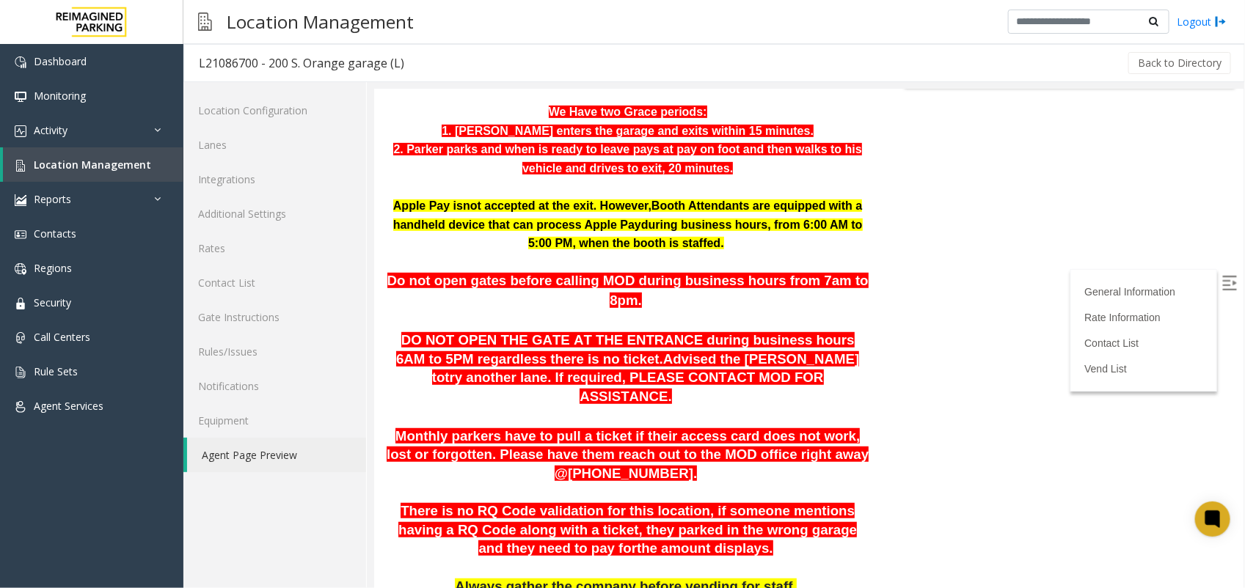
scroll to position [330, 0]
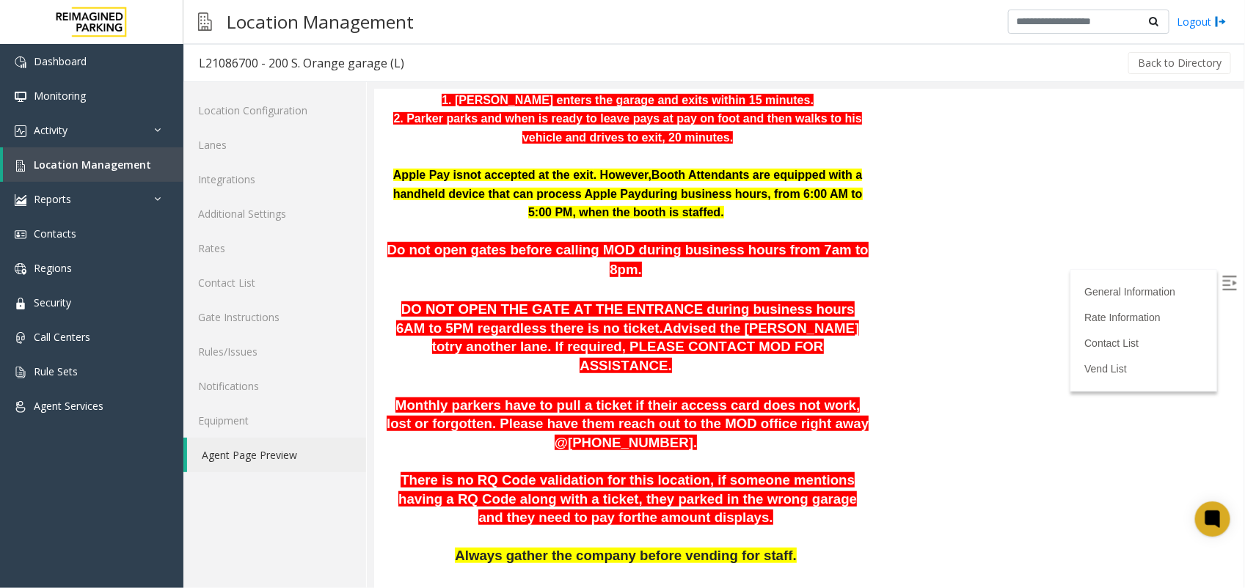
click at [886, 258] on html "L21086700 - 200 S. Orange garage (L) General Information Revenue Control Manufa…" at bounding box center [807, 8] width 869 height 499
click at [1115, 337] on link "Contact List" at bounding box center [1113, 343] width 59 height 12
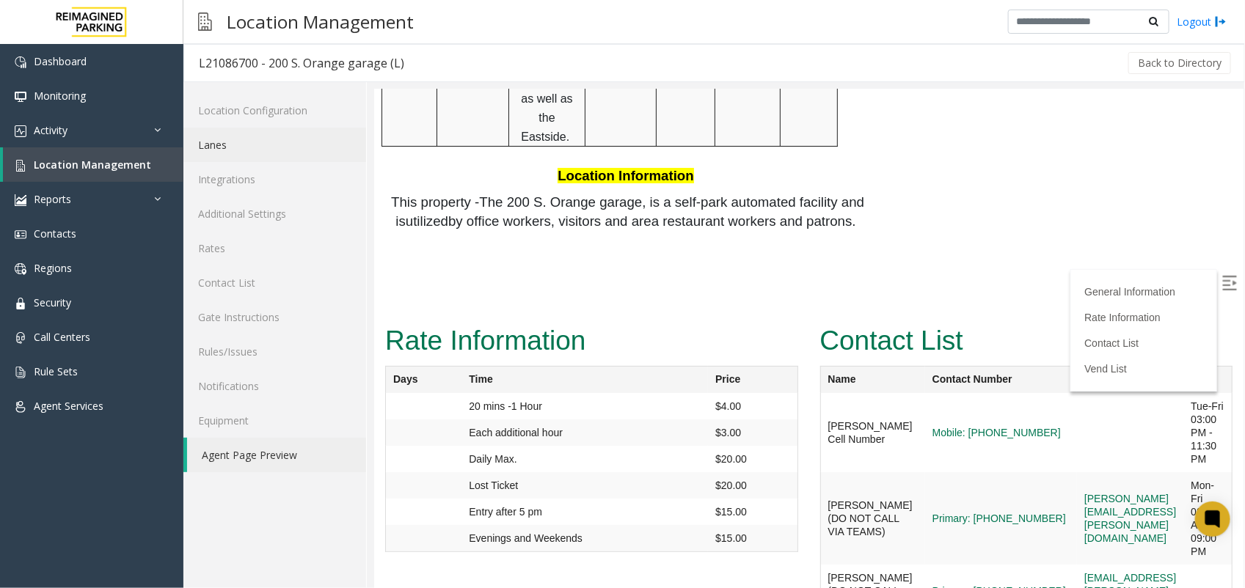
click at [221, 143] on link "Lanes" at bounding box center [274, 145] width 183 height 34
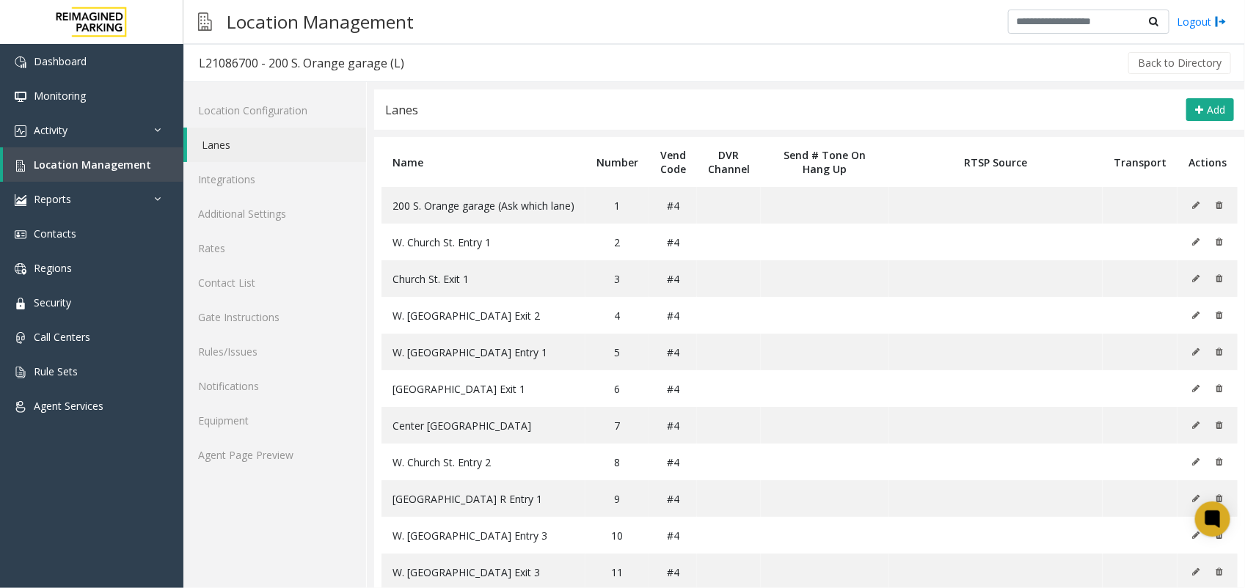
drag, startPoint x: 269, startPoint y: 59, endPoint x: 408, endPoint y: 63, distance: 139.4
click at [408, 63] on h3 "L21086700 - 200 S. Orange garage (L)" at bounding box center [301, 63] width 235 height 34
copy div "200 S. Orange garage (L)"
click at [293, 450] on link "Agent Page Preview" at bounding box center [274, 455] width 183 height 34
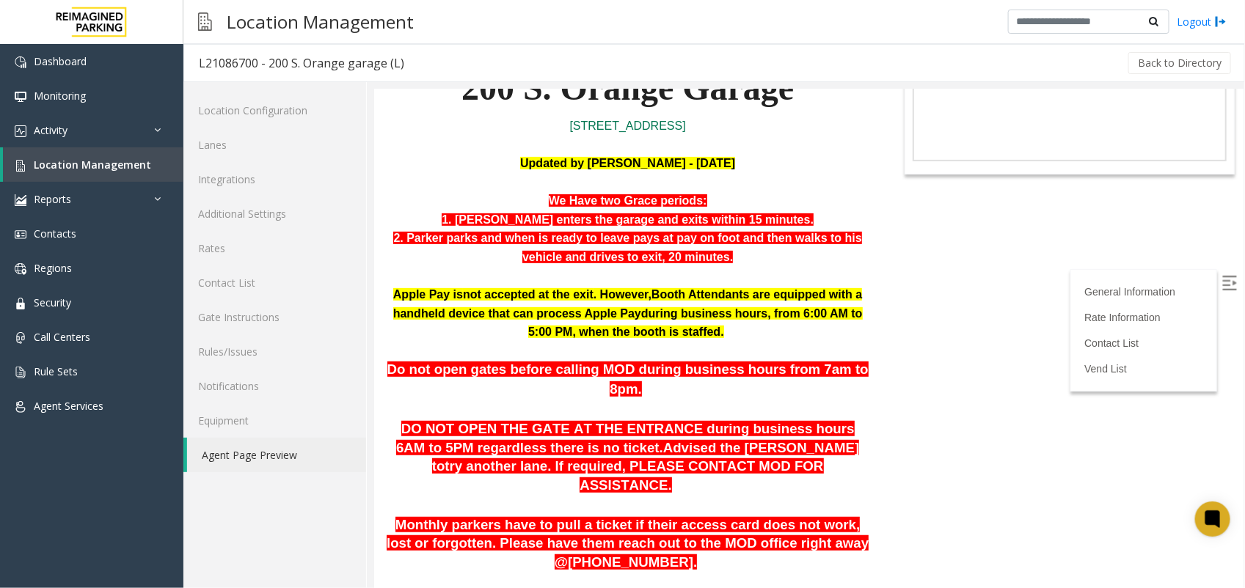
scroll to position [183, 0]
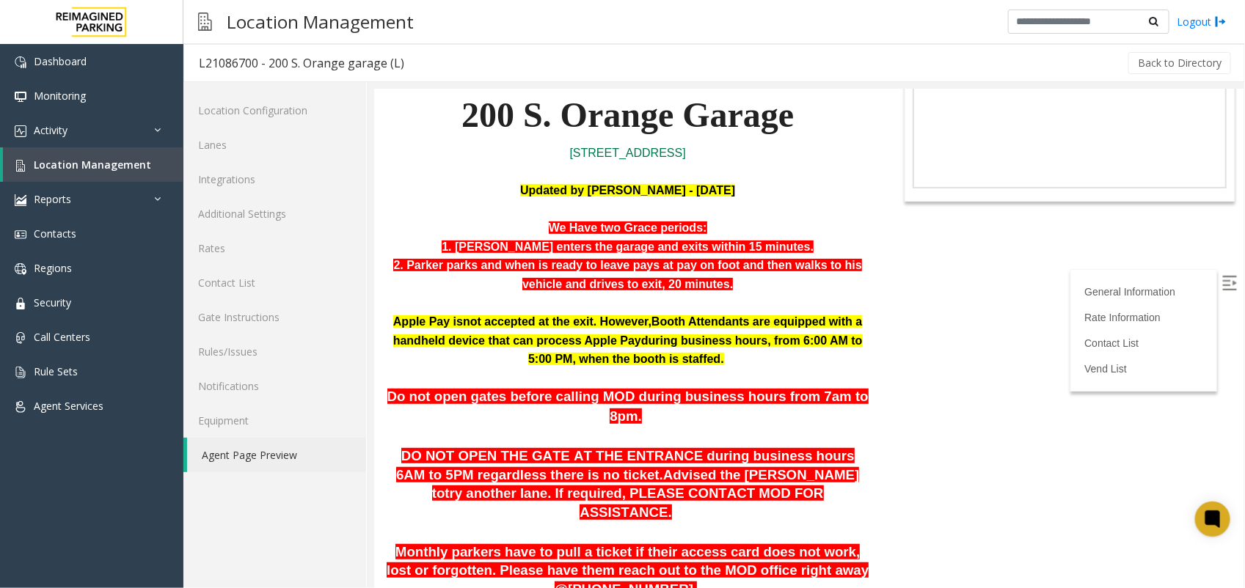
click at [770, 285] on p "2. Parker parks and when is ready to leave pays at pay on foot and then walks t…" at bounding box center [626, 273] width 485 height 37
click at [205, 244] on link "Rates" at bounding box center [274, 248] width 183 height 34
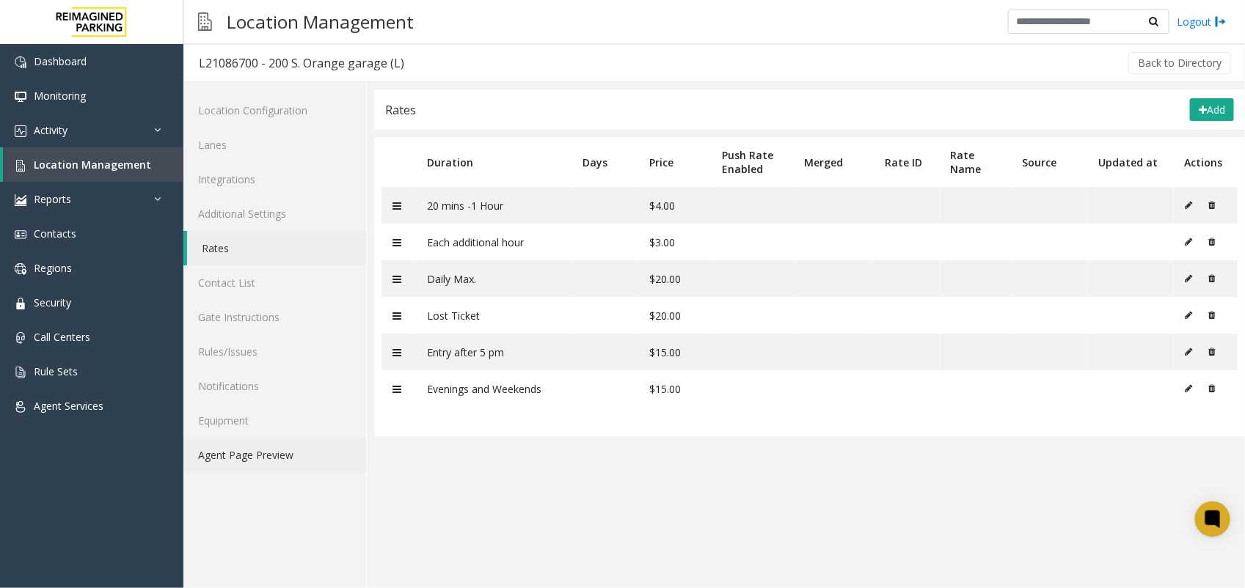
click at [241, 455] on link "Agent Page Preview" at bounding box center [274, 455] width 183 height 34
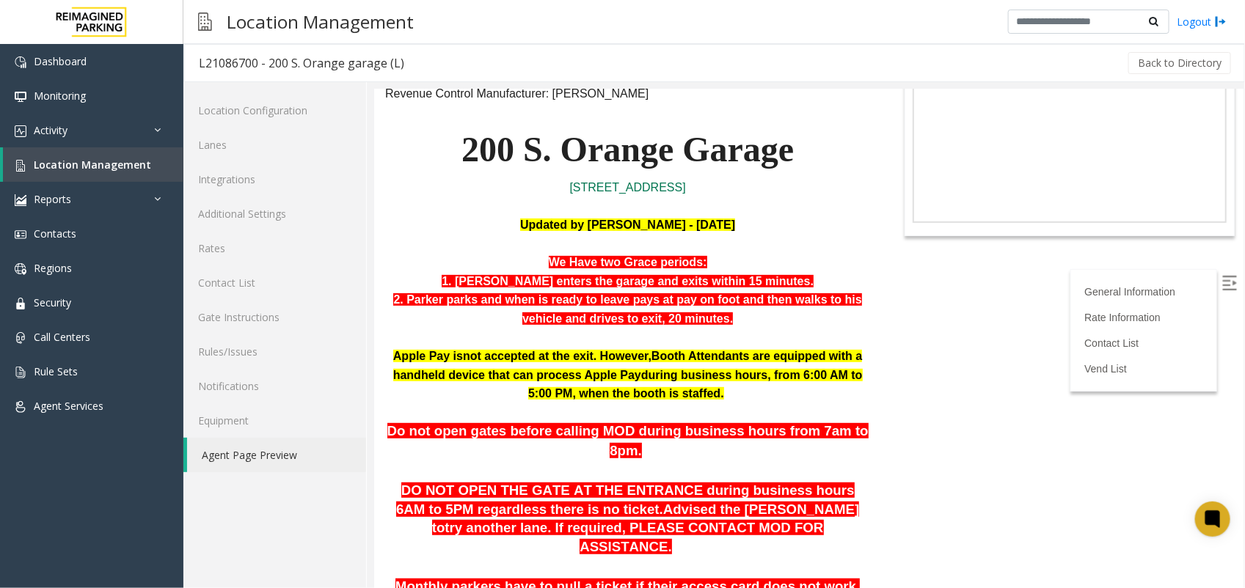
scroll to position [92, 0]
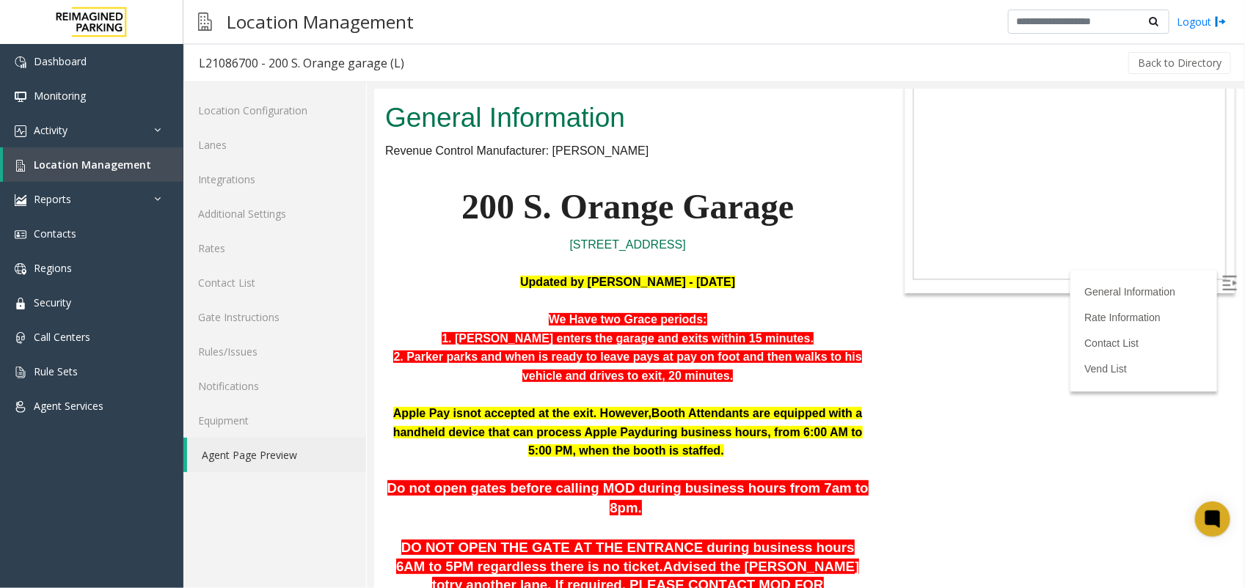
click at [774, 249] on p "[STREET_ADDRESS]" at bounding box center [626, 244] width 485 height 19
